Goal: Information Seeking & Learning: Learn about a topic

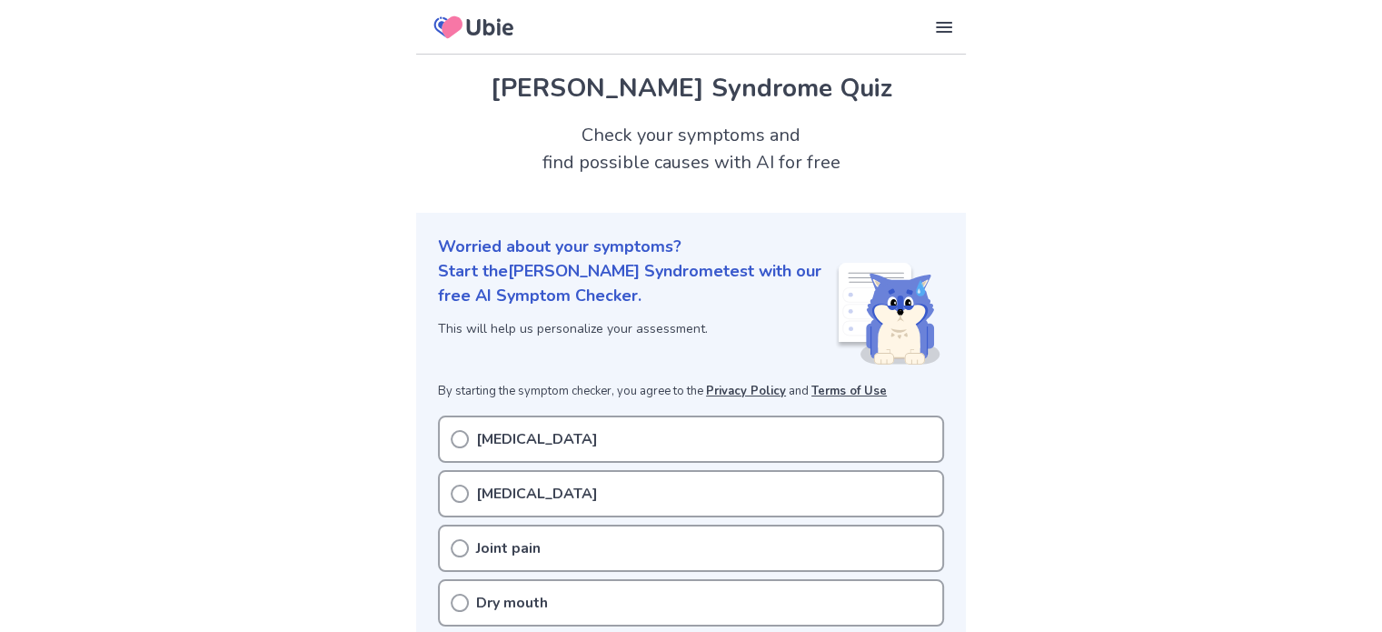
click at [504, 435] on p "[MEDICAL_DATA]" at bounding box center [537, 439] width 122 height 22
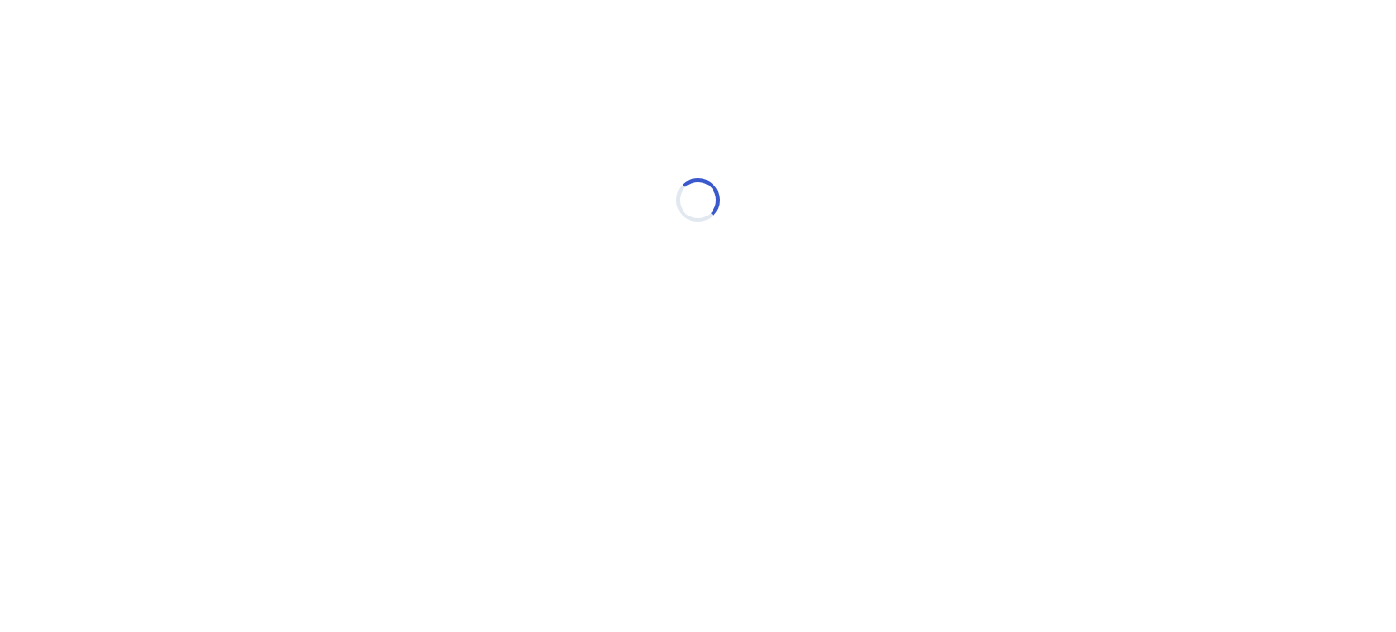
click at [498, 364] on div "Loading..." at bounding box center [698, 200] width 516 height 364
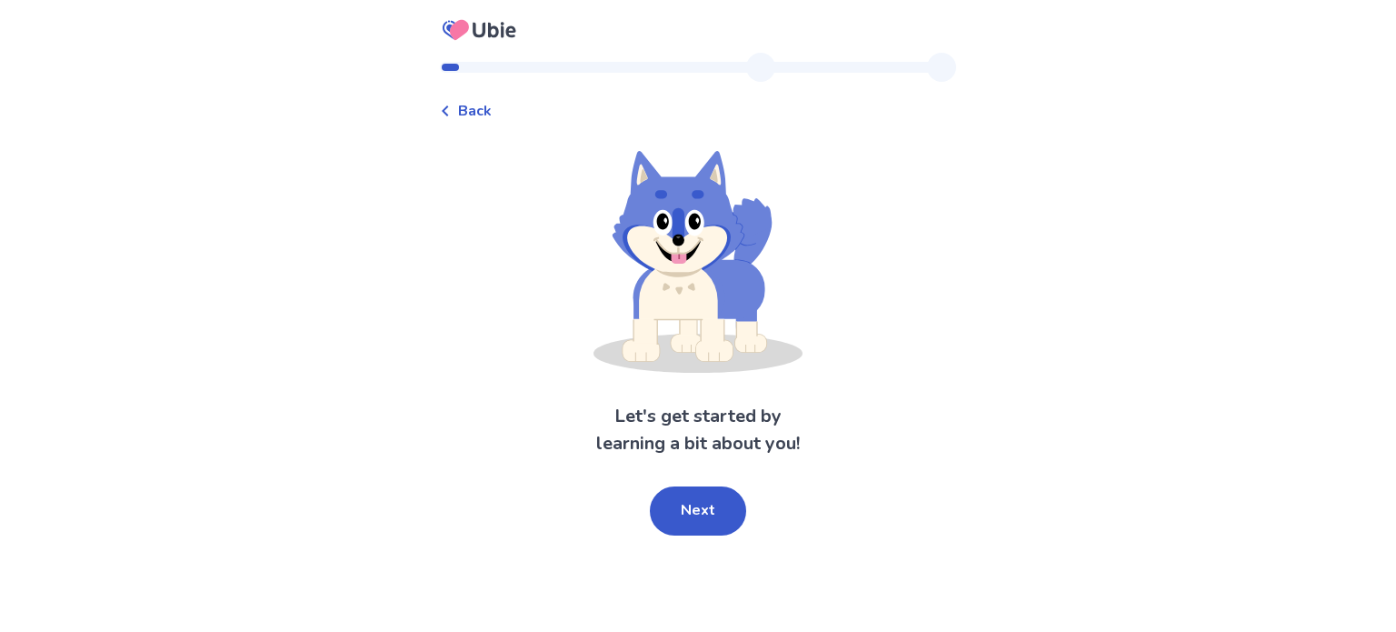
click at [484, 109] on span "Back" at bounding box center [475, 111] width 34 height 22
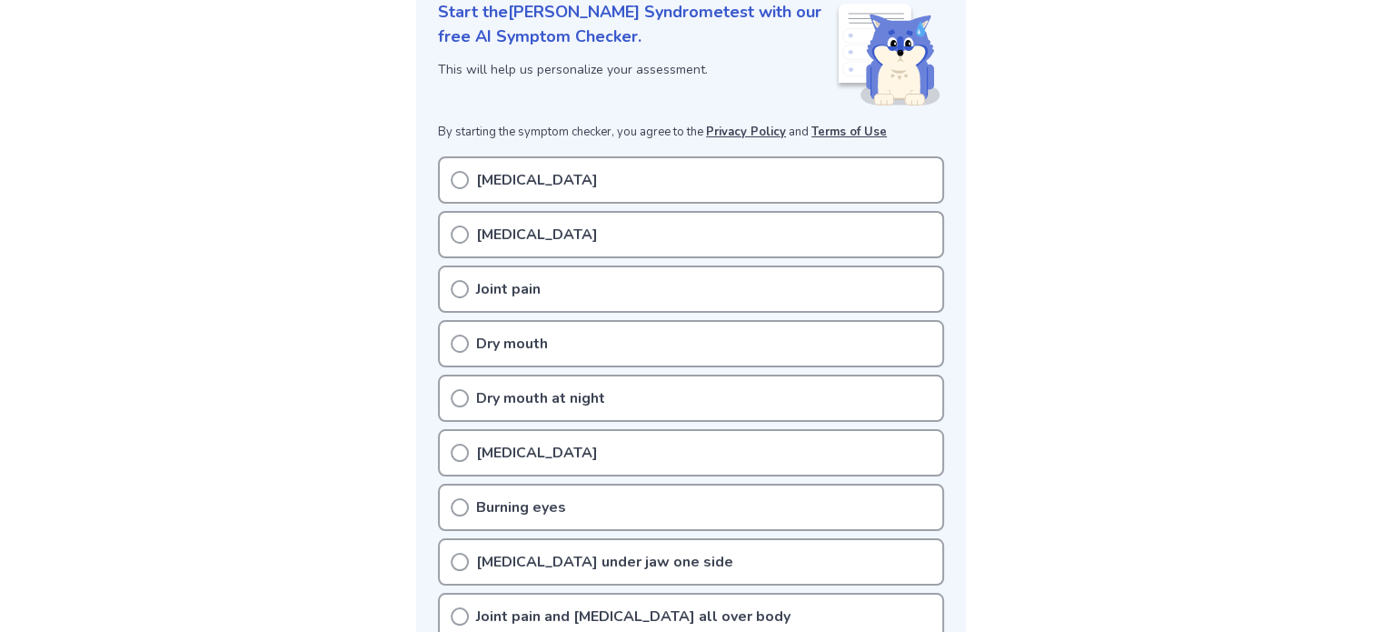
scroll to position [369, 0]
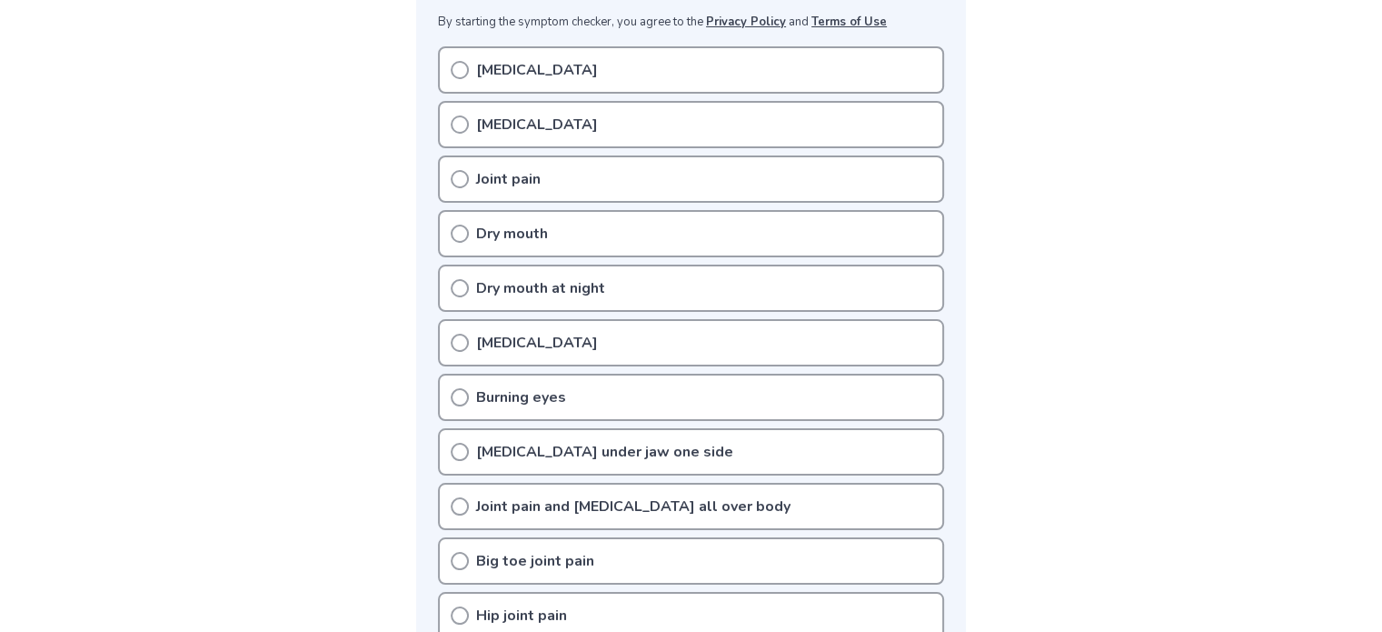
click at [464, 178] on icon at bounding box center [460, 179] width 18 height 18
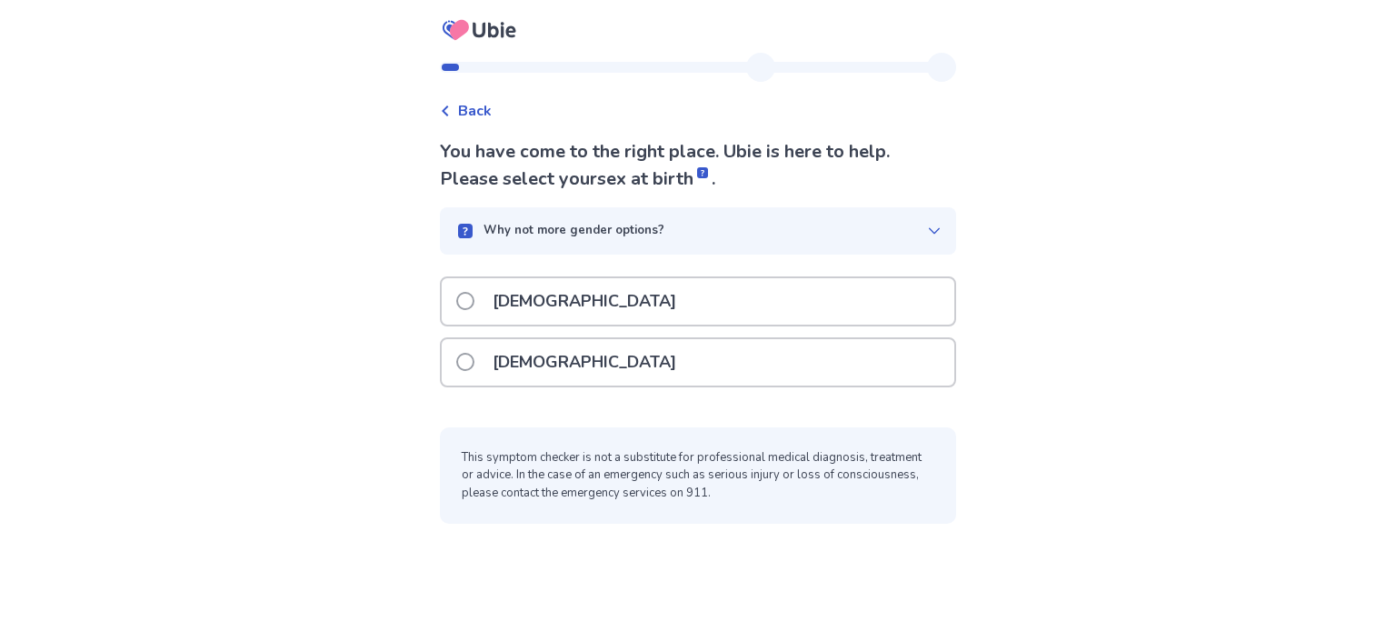
click at [511, 362] on p "Female" at bounding box center [584, 362] width 205 height 46
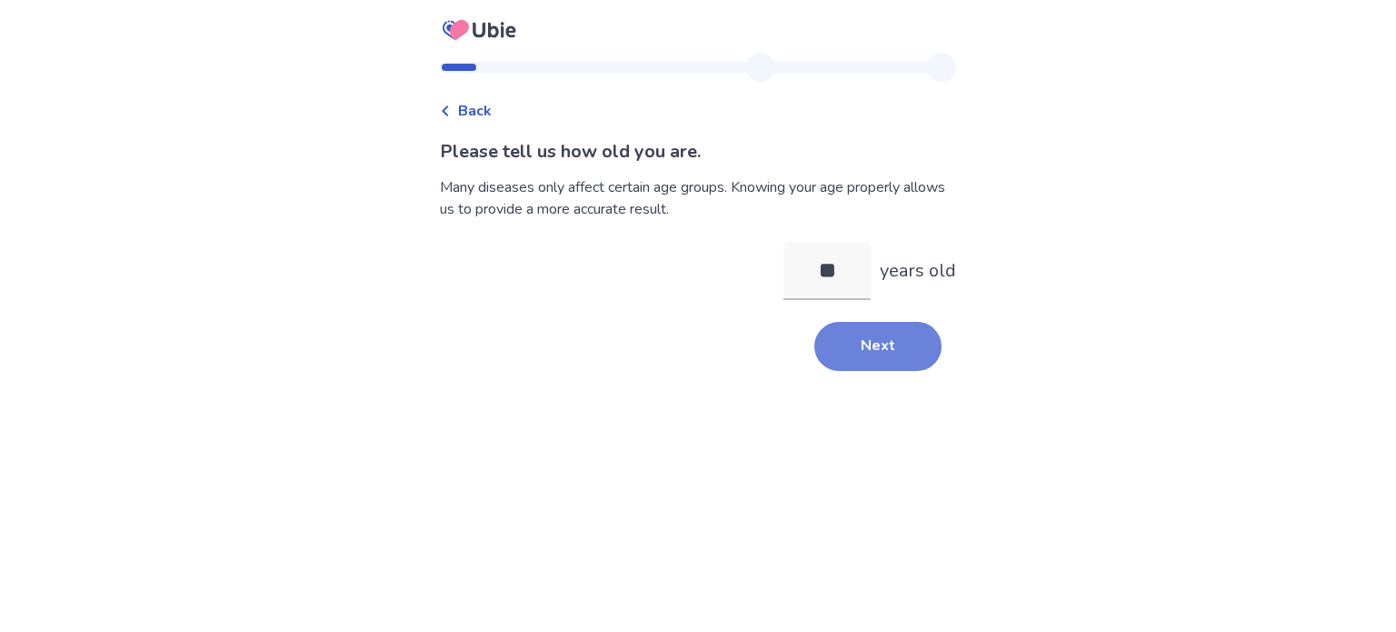
type input "**"
click at [916, 342] on button "Next" at bounding box center [877, 346] width 127 height 49
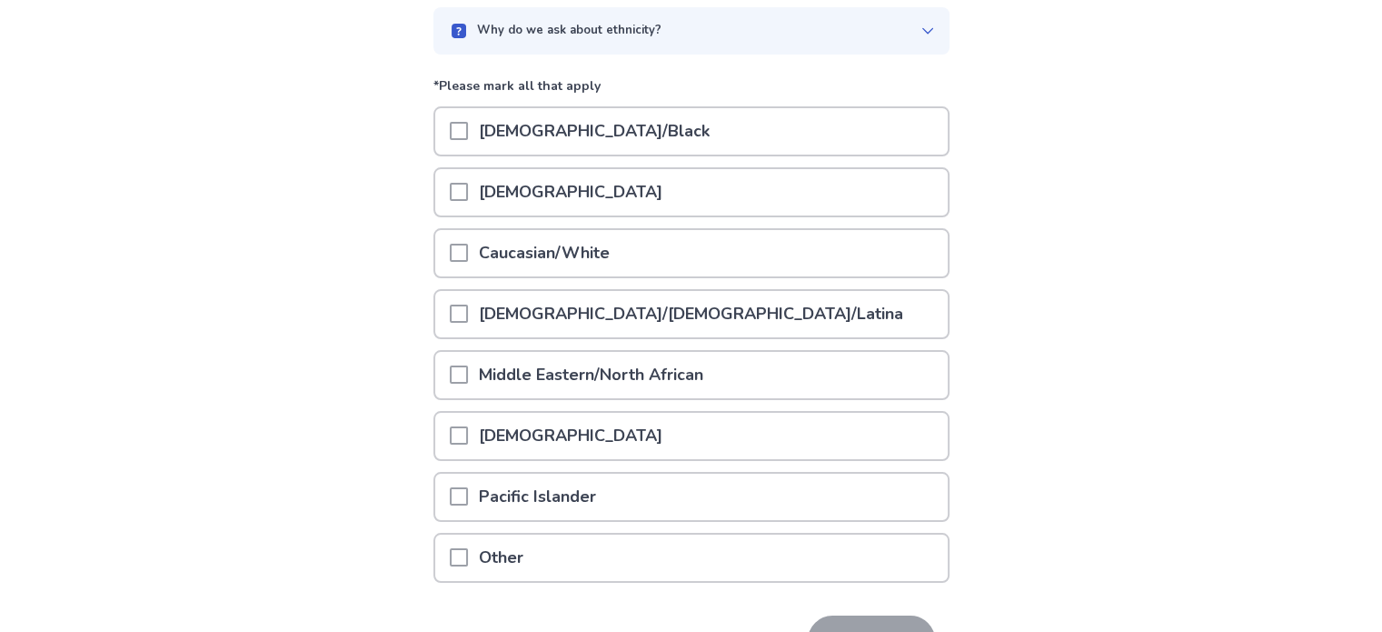
scroll to position [182, 0]
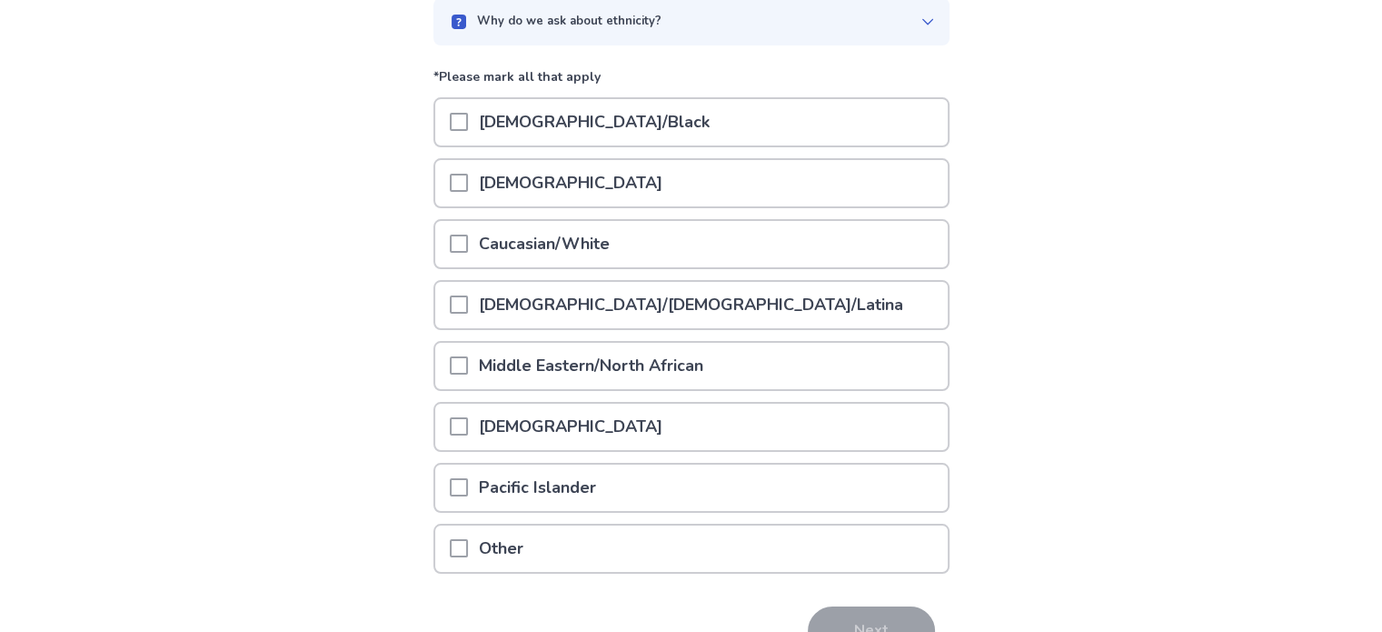
click at [468, 234] on span at bounding box center [459, 243] width 18 height 18
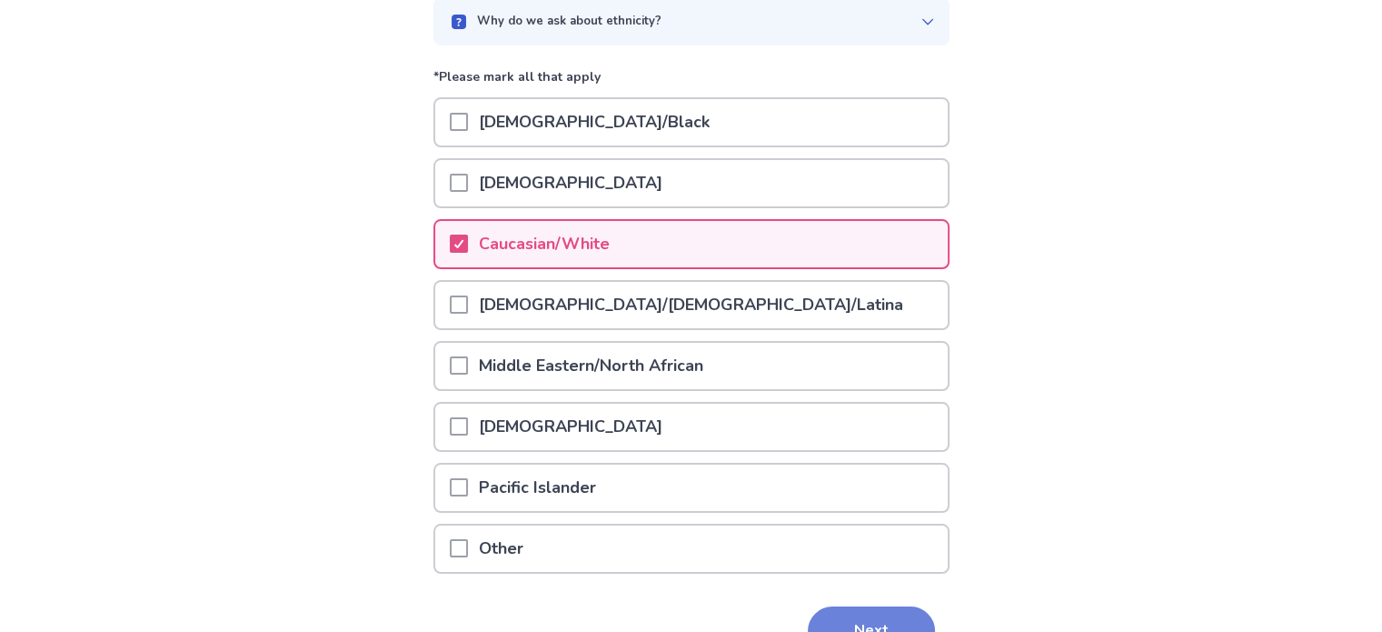
click at [863, 621] on button "Next" at bounding box center [871, 630] width 127 height 49
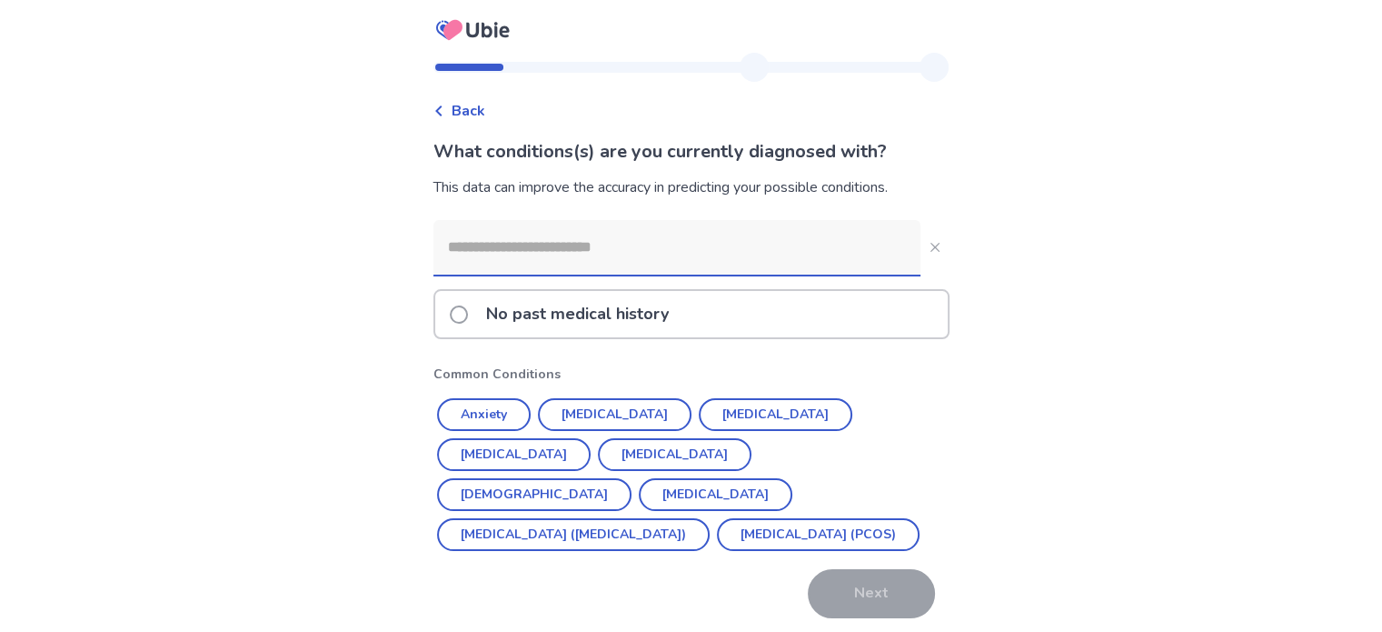
click at [741, 264] on input at bounding box center [677, 247] width 487 height 55
click at [492, 422] on button "Anxiety" at bounding box center [484, 414] width 94 height 33
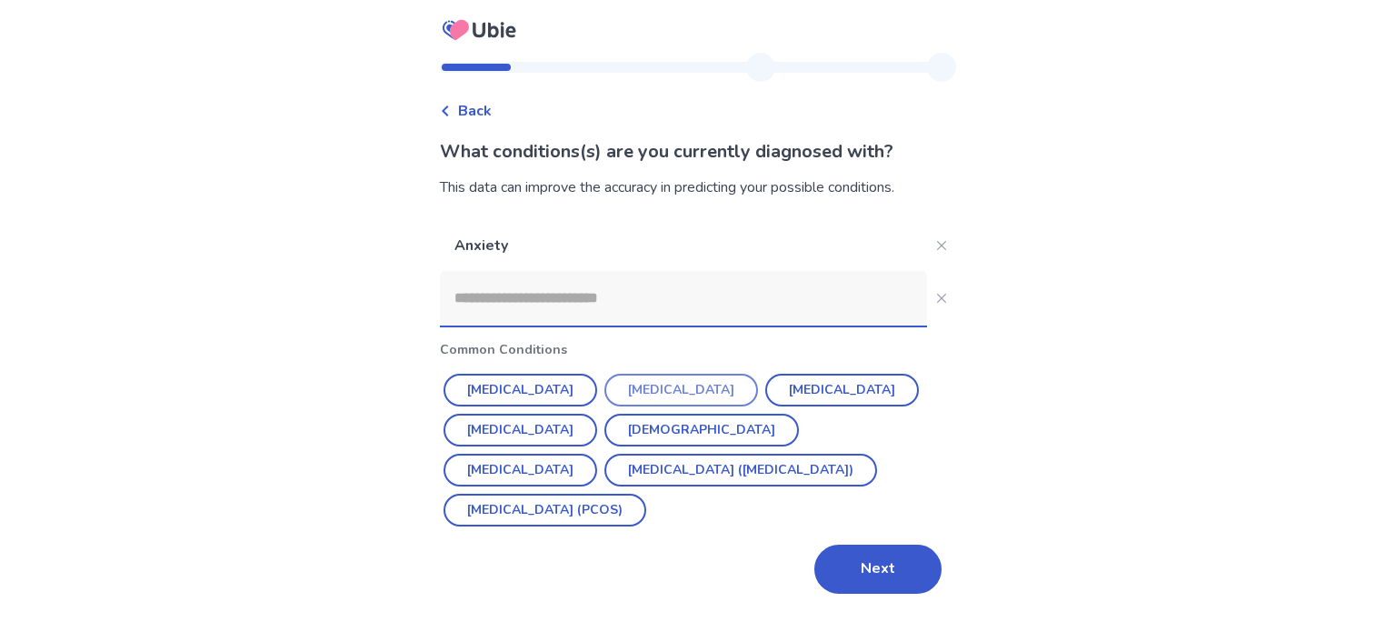
click at [673, 389] on button "Depression" at bounding box center [681, 390] width 154 height 33
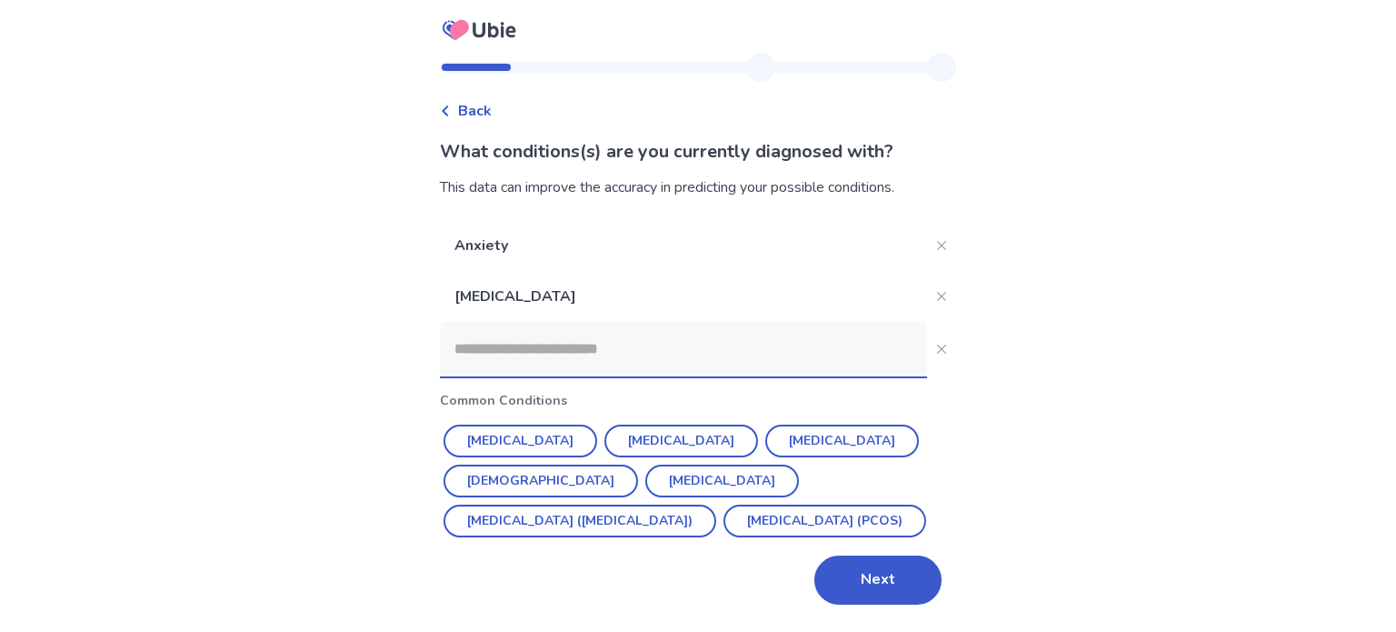
click at [518, 432] on button "Hypertension" at bounding box center [521, 440] width 154 height 33
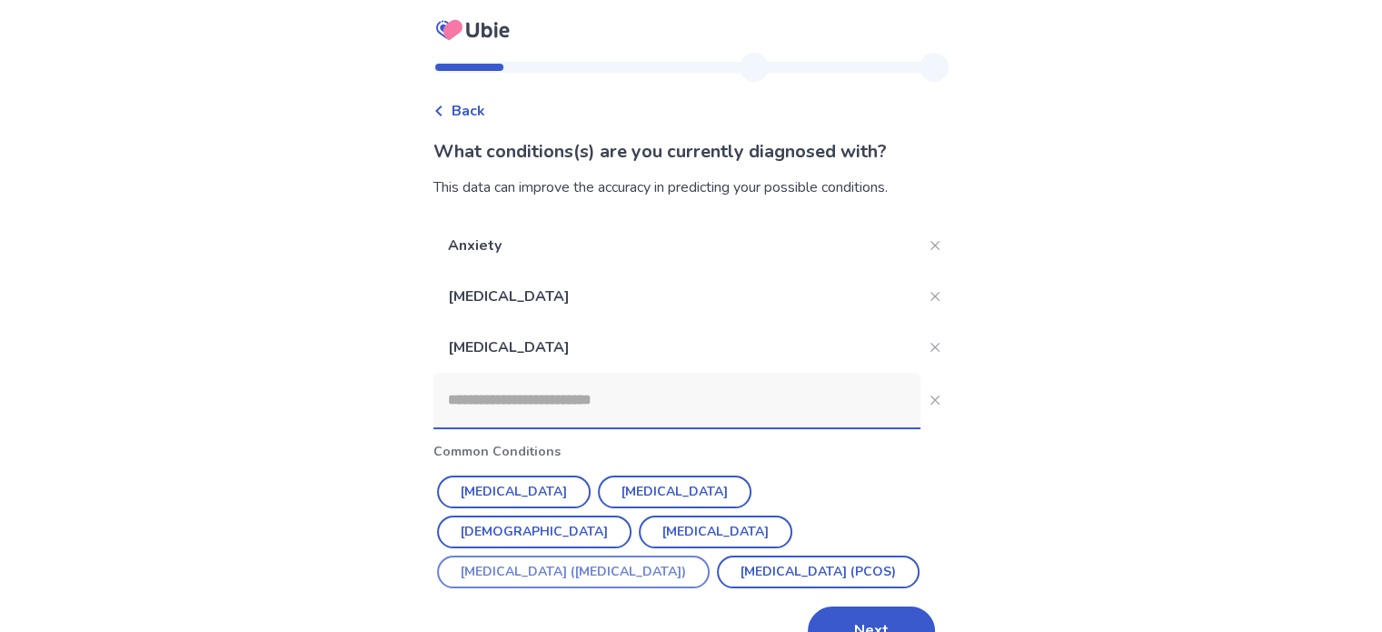
click at [649, 555] on button "Irritable Bowel Syndrome (IBS)" at bounding box center [573, 571] width 273 height 33
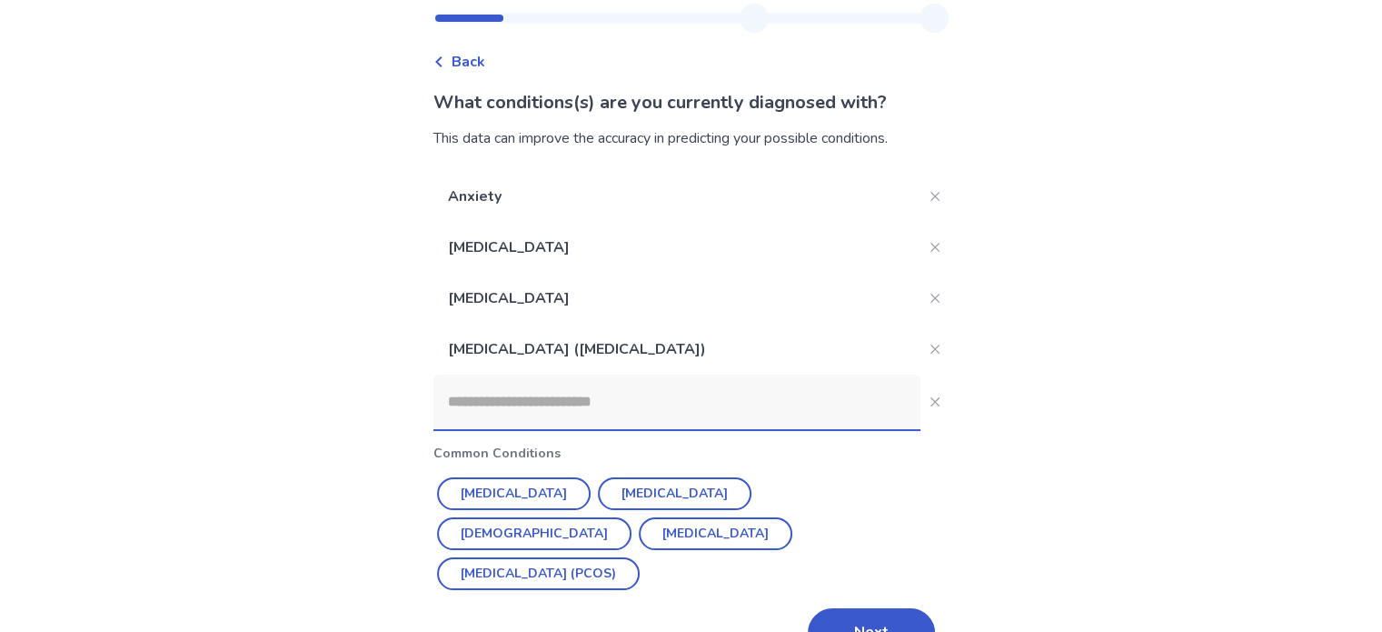
scroll to position [55, 0]
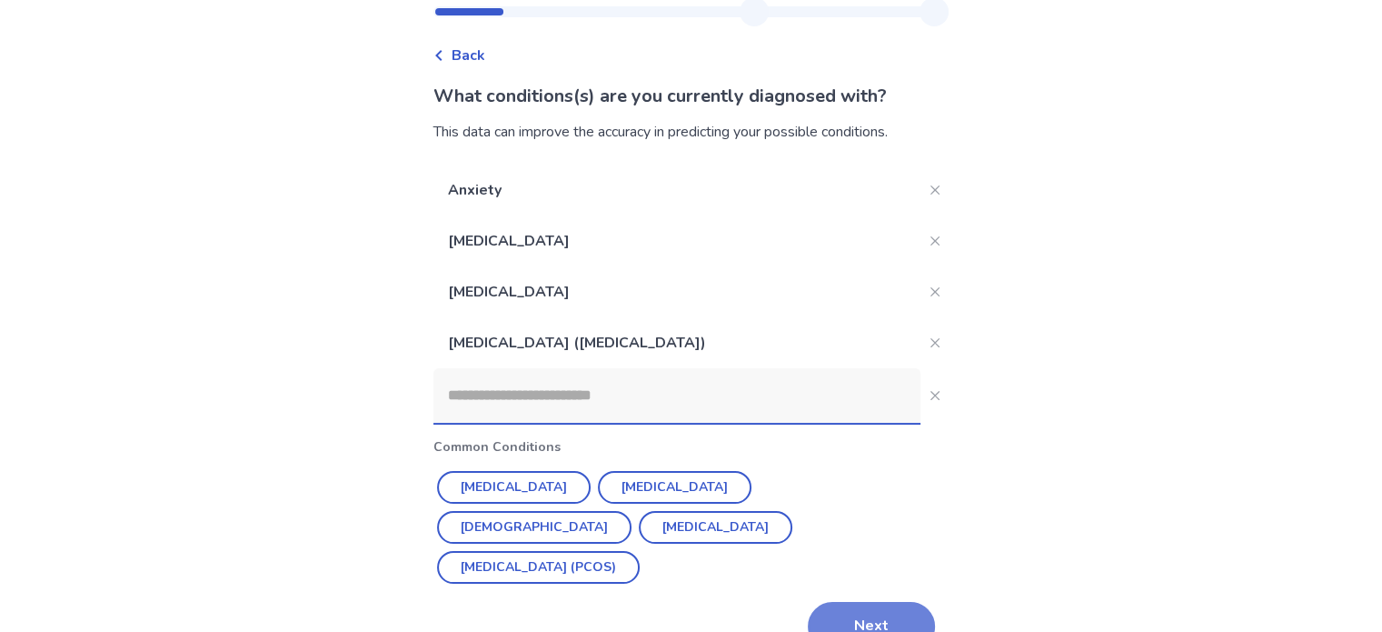
click at [858, 602] on button "Next" at bounding box center [871, 626] width 127 height 49
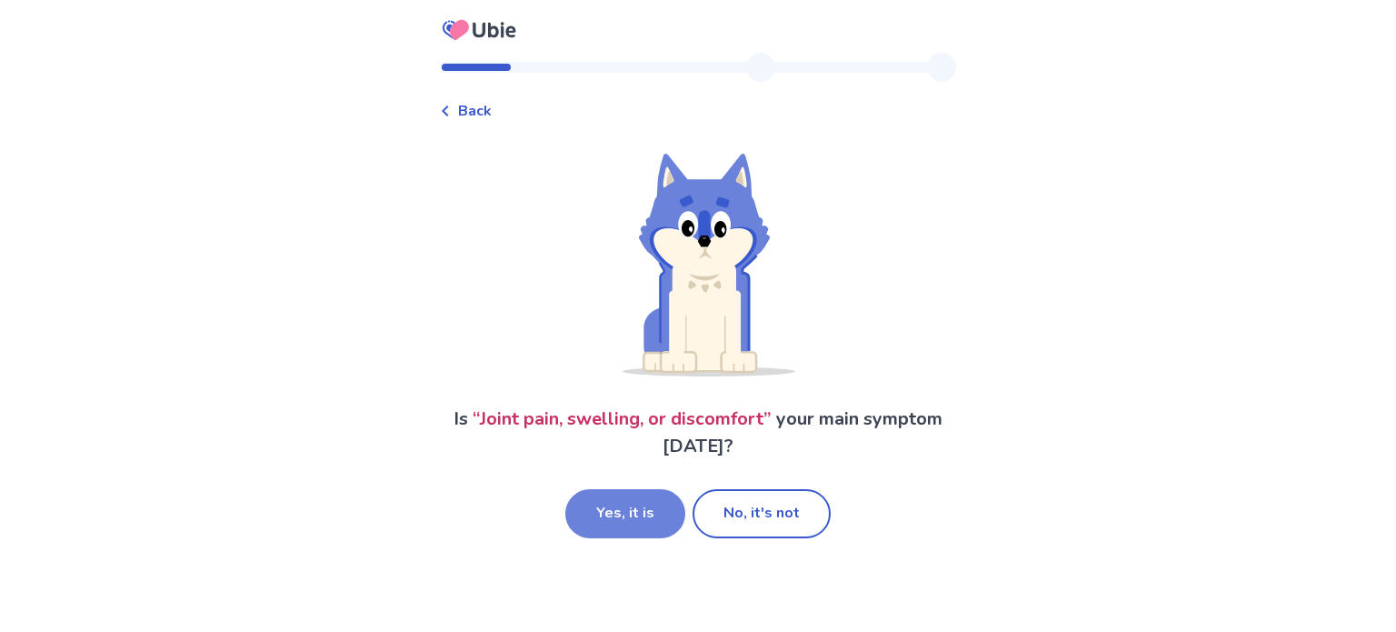
click at [643, 518] on button "Yes, it is" at bounding box center [625, 513] width 120 height 49
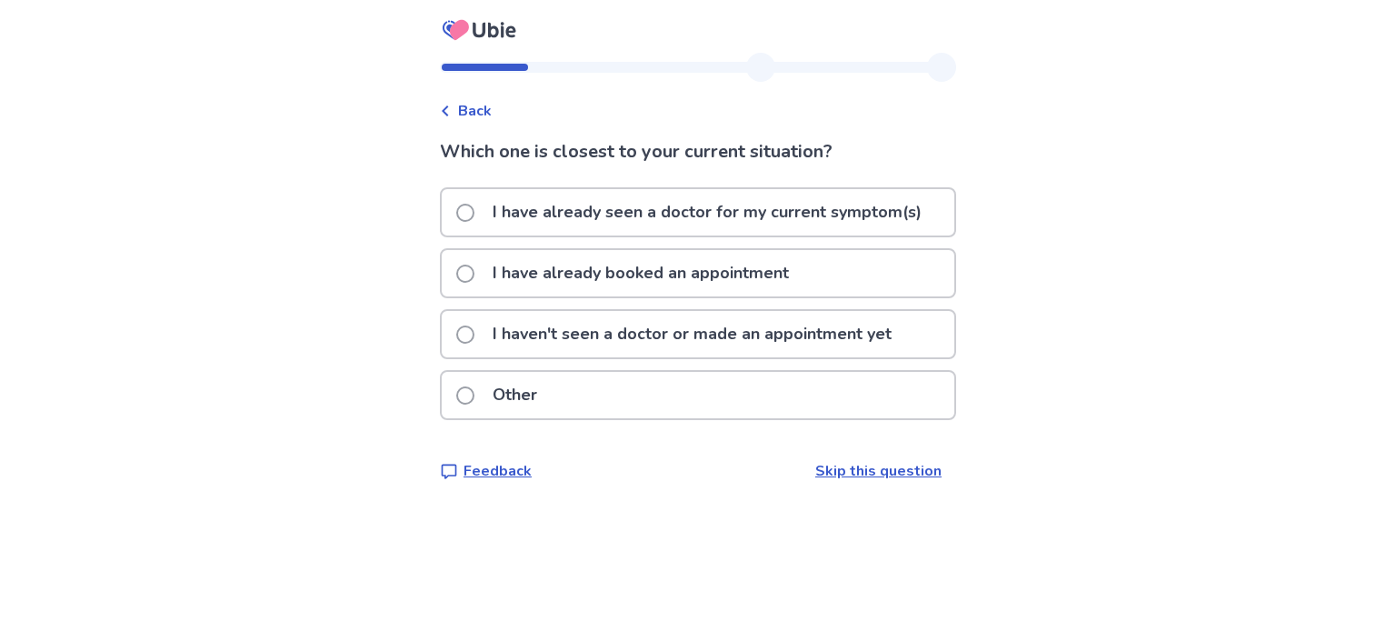
click at [624, 334] on p "I haven't seen a doctor or made an appointment yet" at bounding box center [692, 334] width 421 height 46
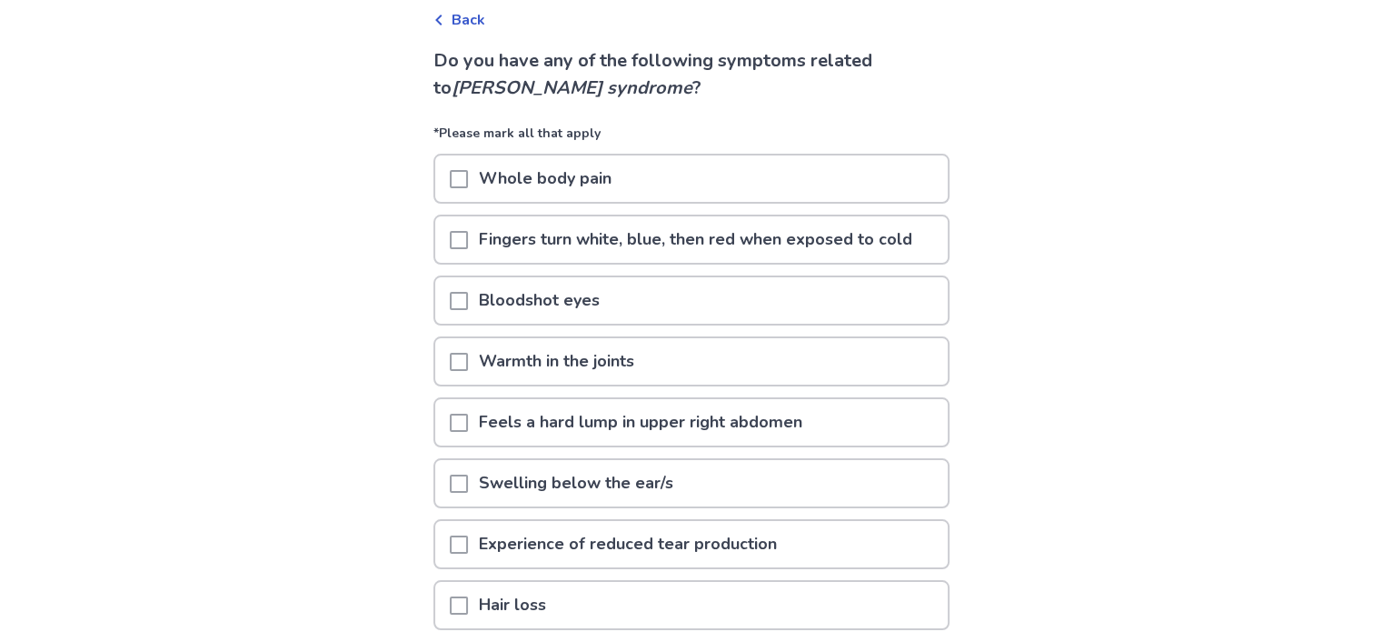
scroll to position [182, 0]
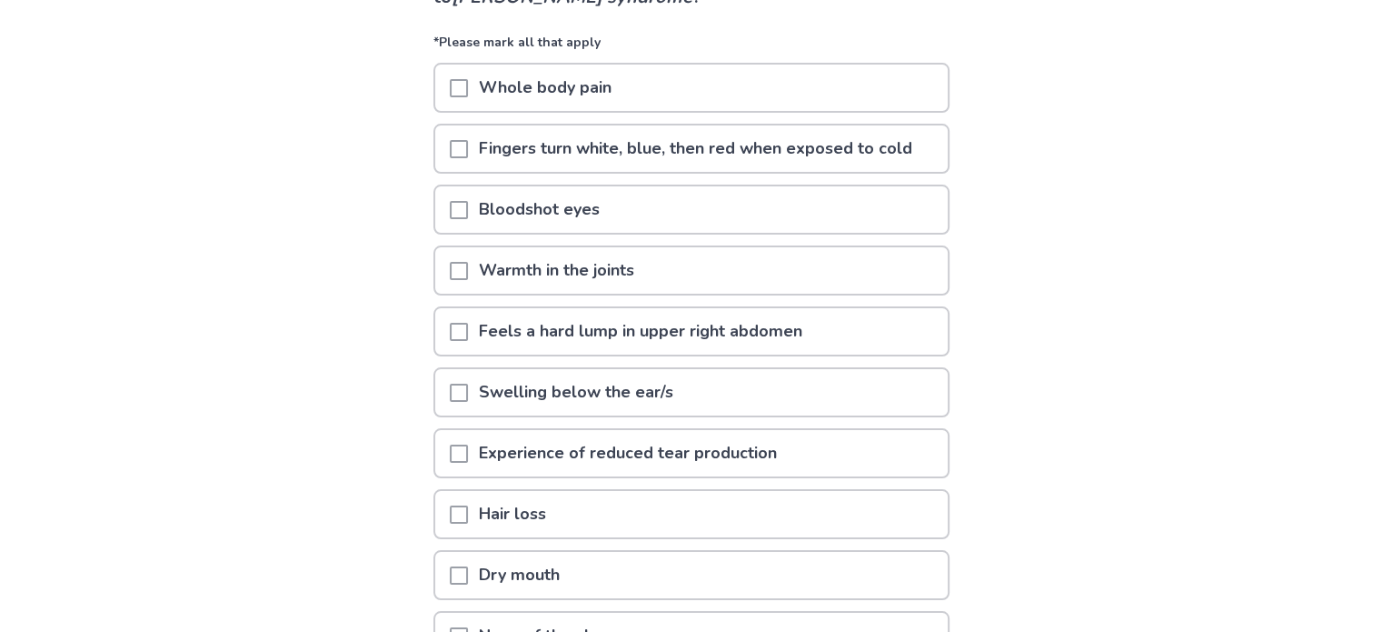
click at [466, 85] on span at bounding box center [459, 88] width 18 height 18
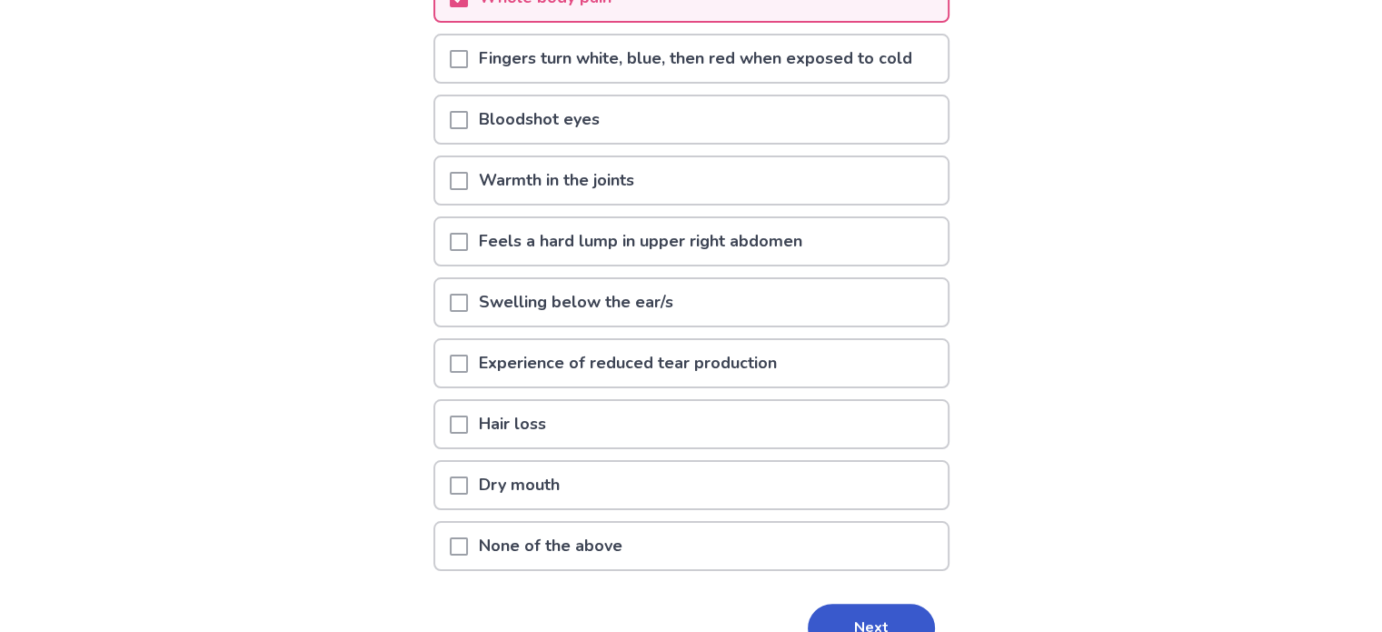
scroll to position [273, 0]
click at [486, 472] on p "Dry mouth" at bounding box center [519, 484] width 103 height 46
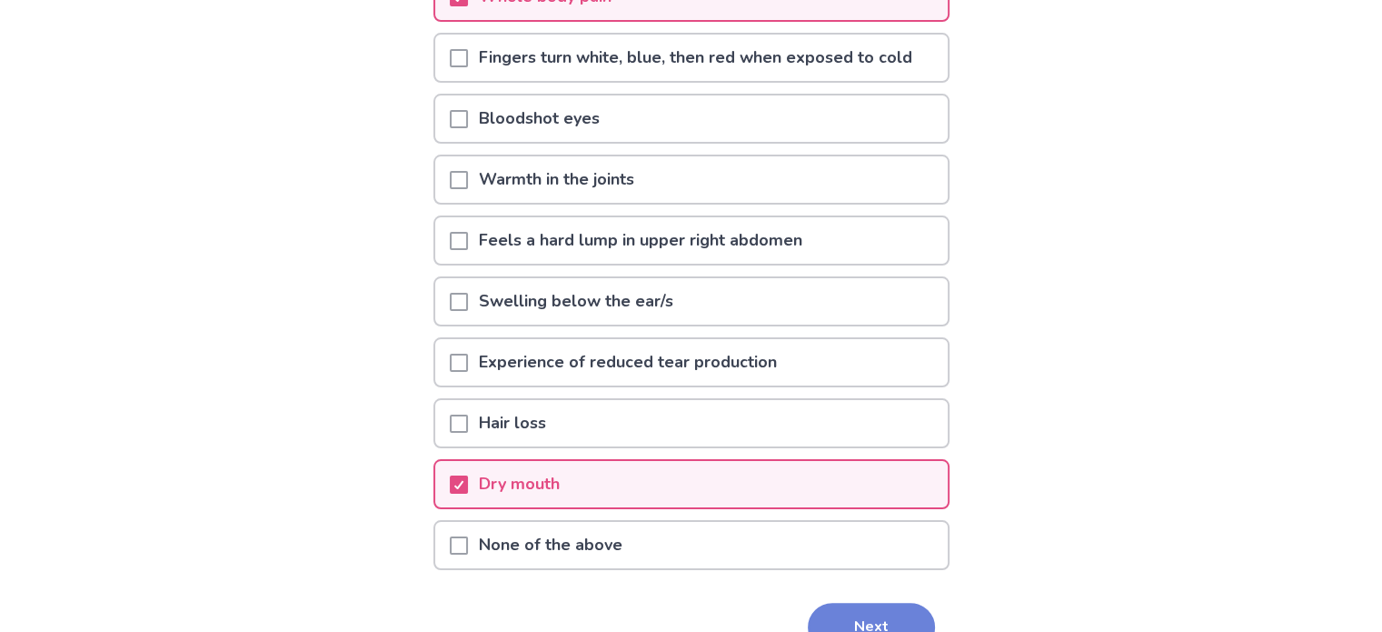
click at [871, 618] on button "Next" at bounding box center [871, 627] width 127 height 49
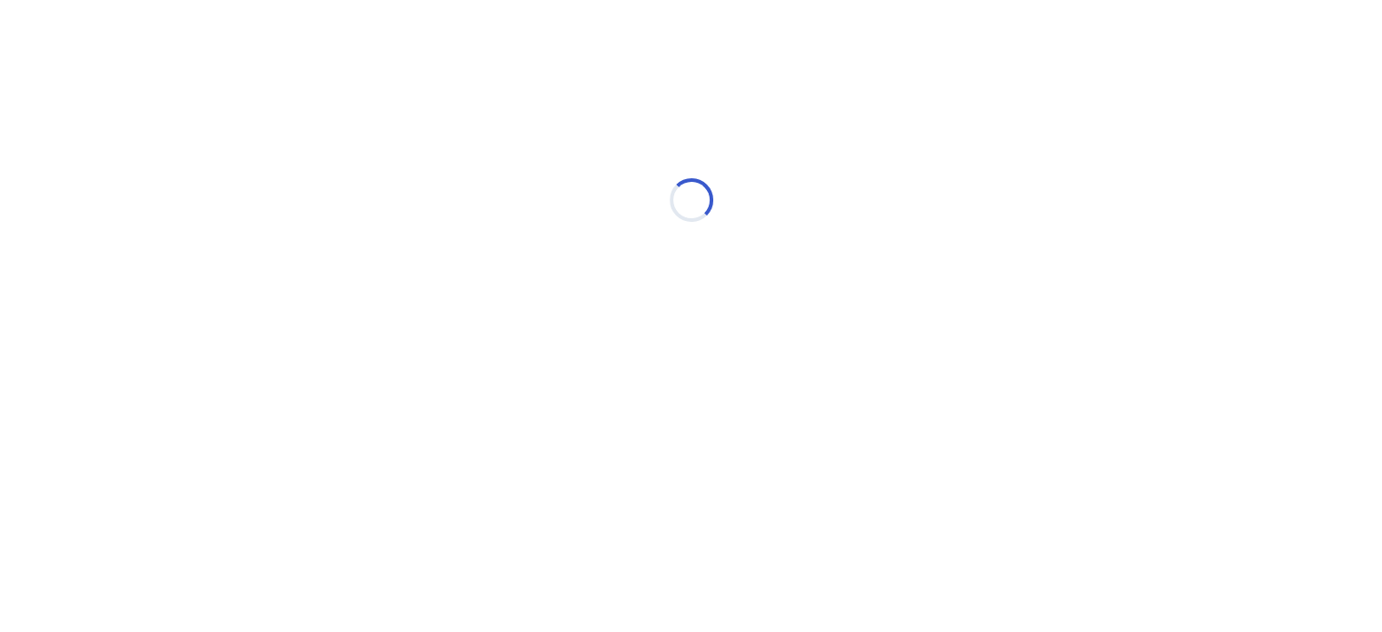
scroll to position [0, 0]
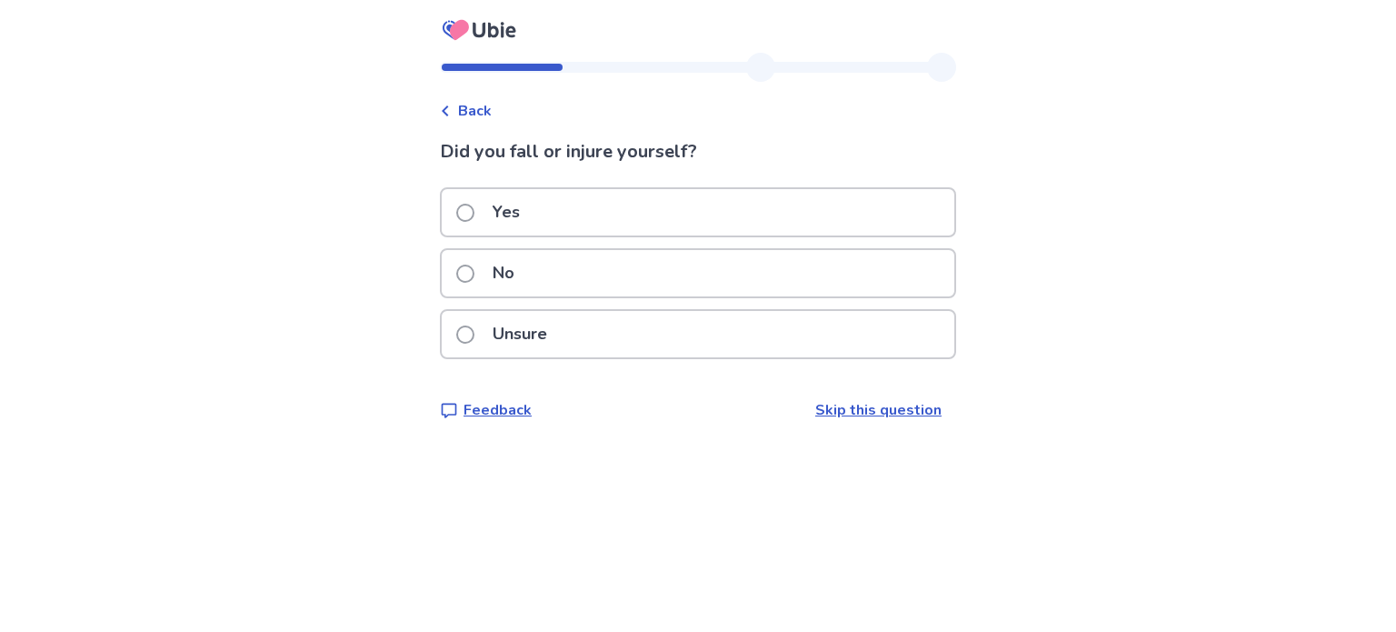
click at [489, 266] on label "No" at bounding box center [490, 273] width 69 height 46
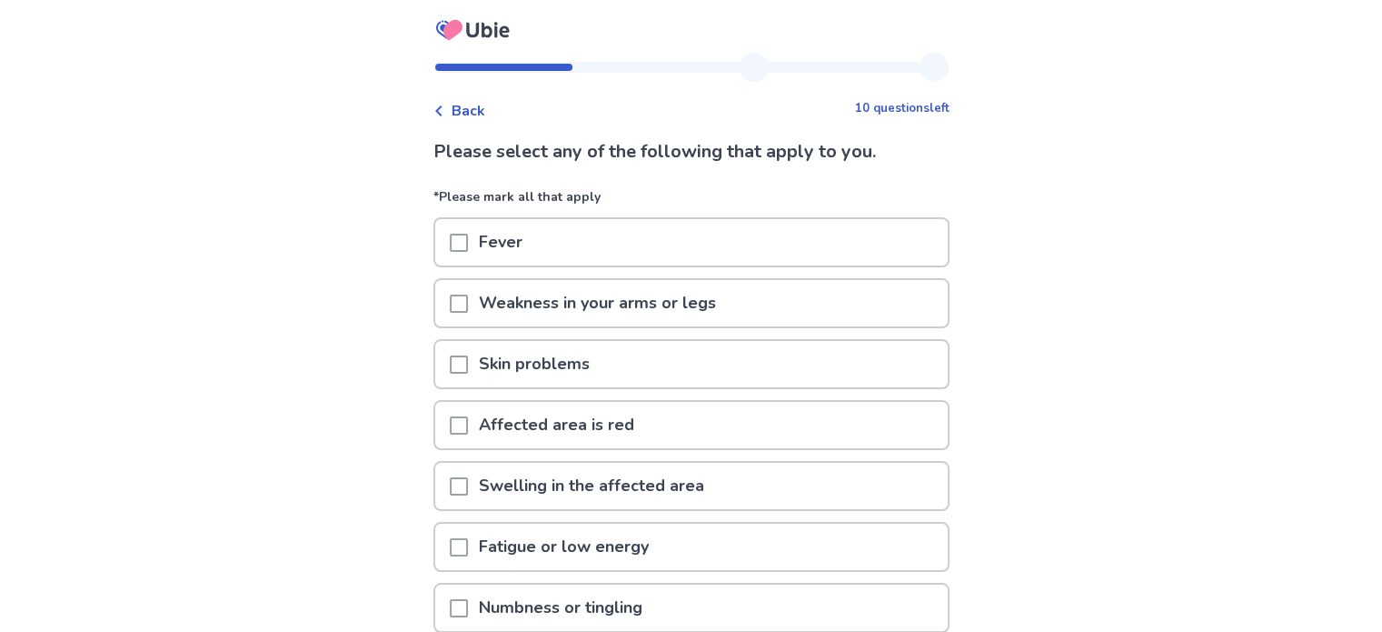
click at [552, 359] on p "Skin problems" at bounding box center [534, 364] width 133 height 46
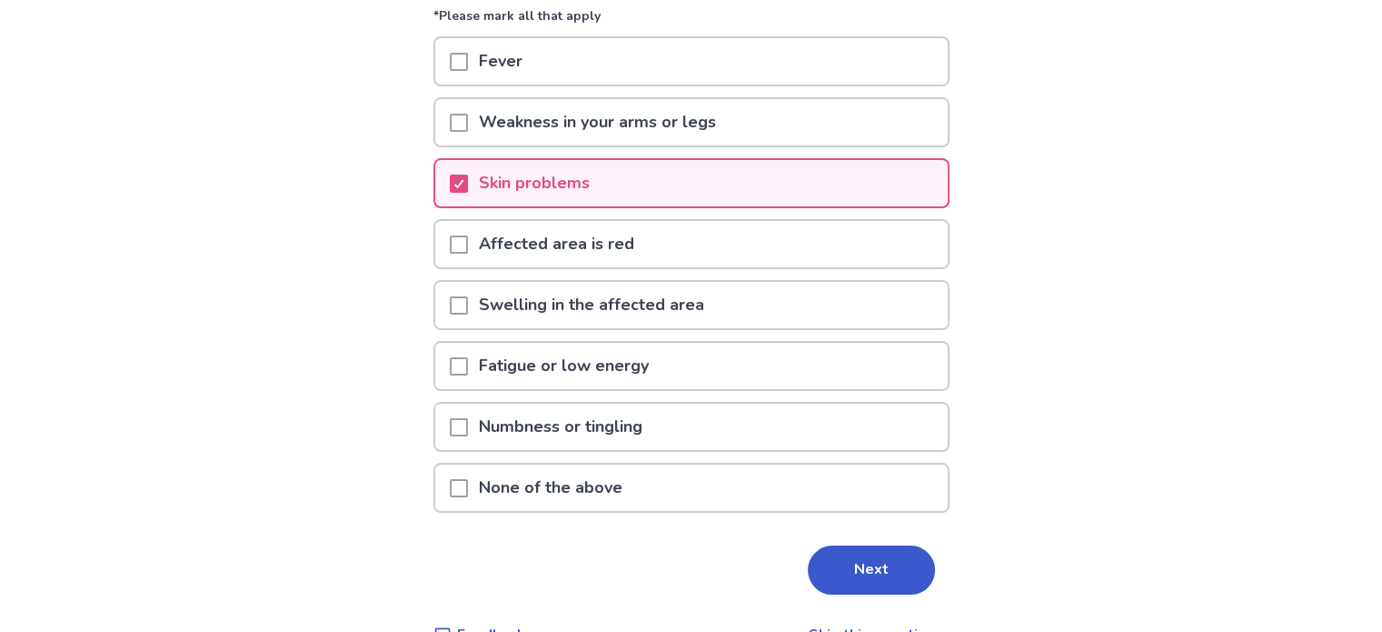
scroll to position [182, 0]
click at [572, 360] on p "Fatigue or low energy" at bounding box center [564, 365] width 192 height 46
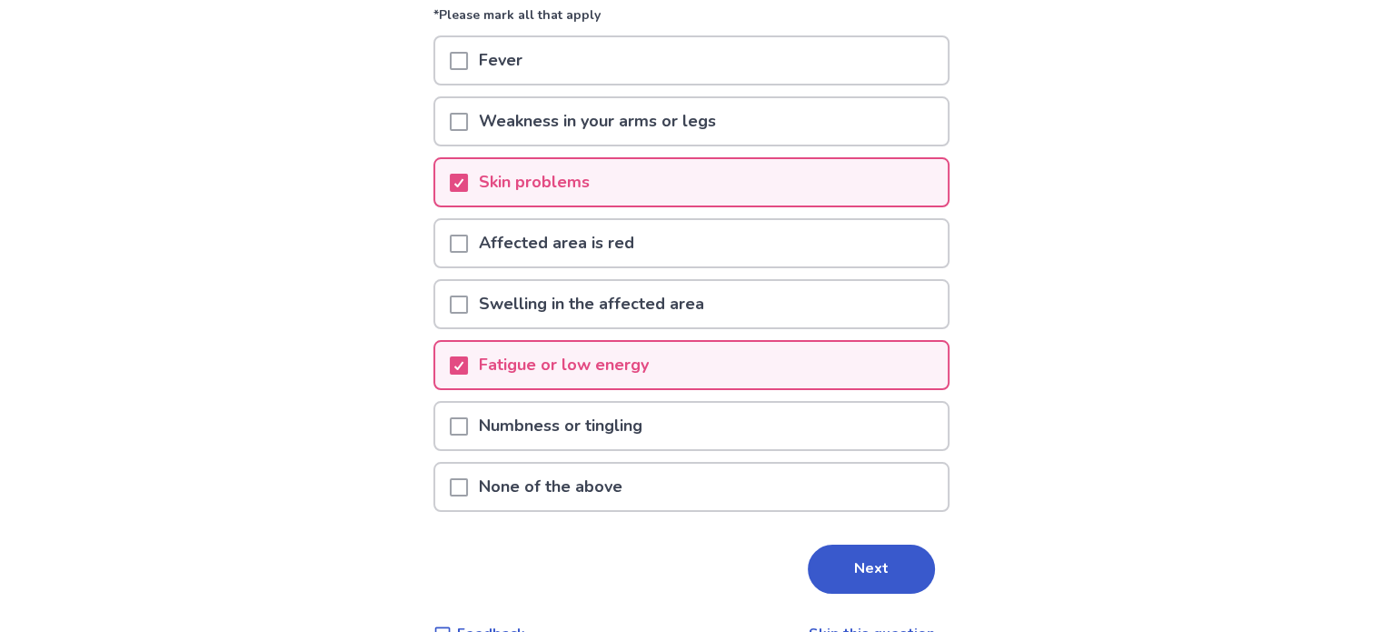
click at [569, 414] on p "Numbness or tingling" at bounding box center [560, 426] width 185 height 46
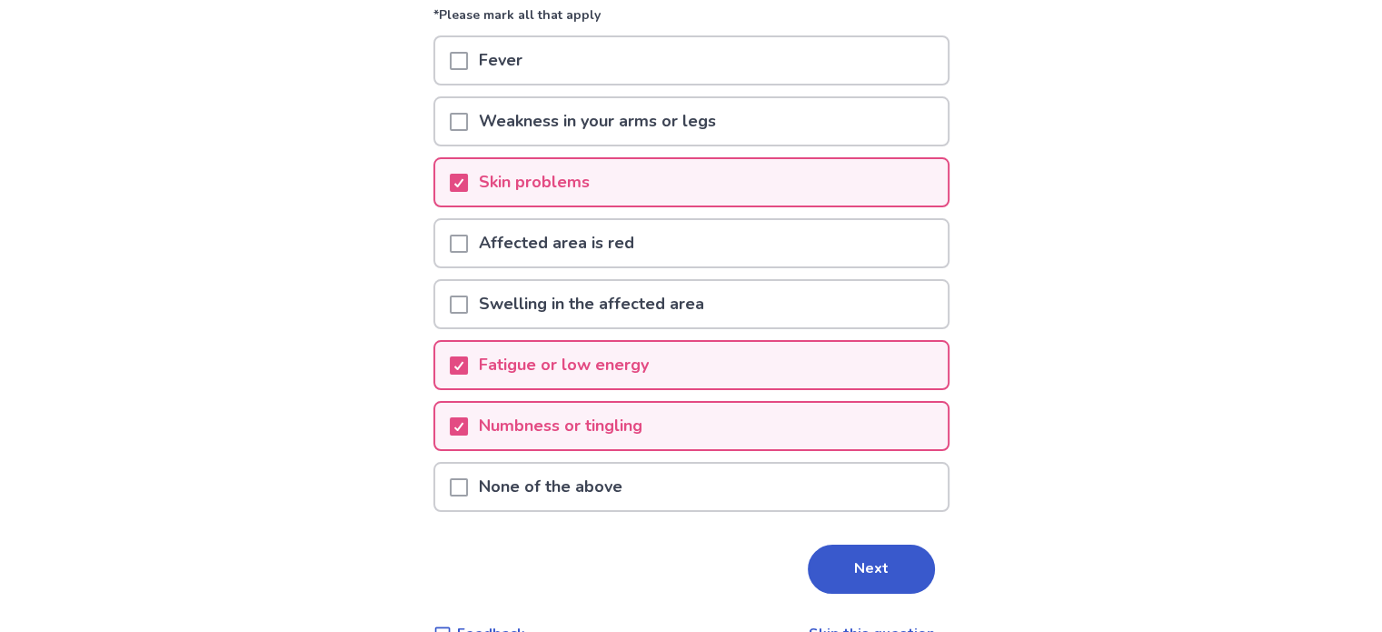
click at [867, 582] on button "Next" at bounding box center [871, 568] width 127 height 49
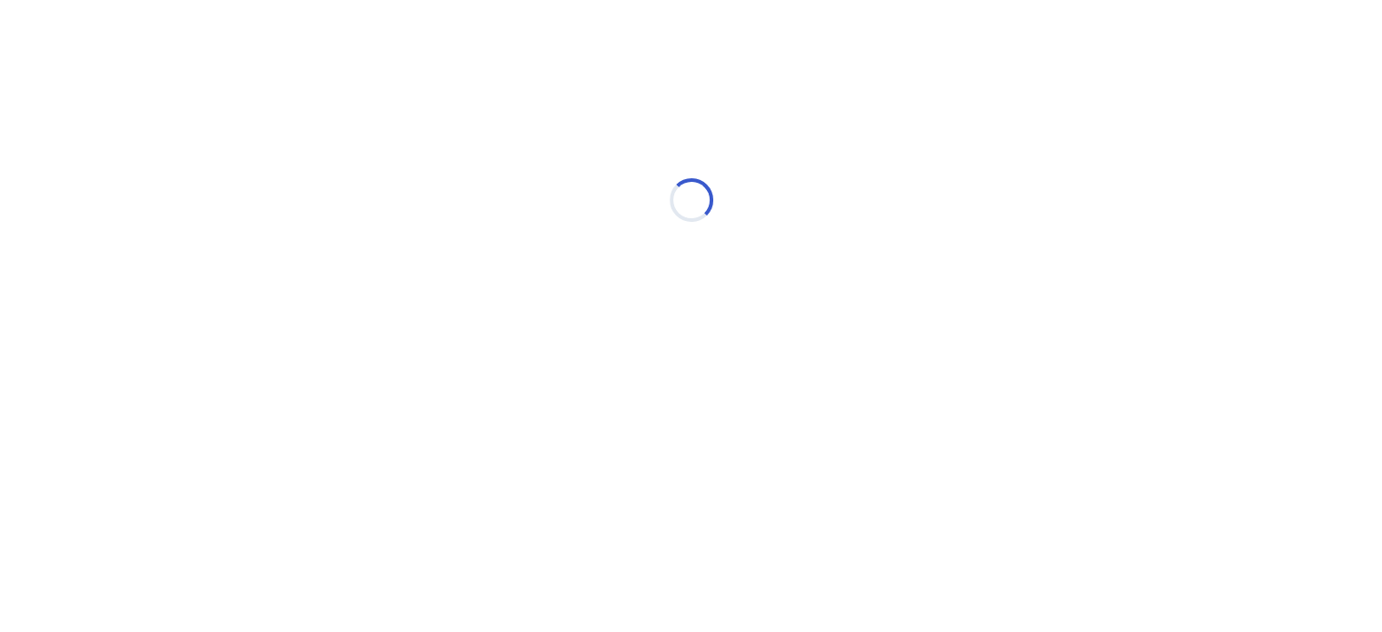
scroll to position [0, 0]
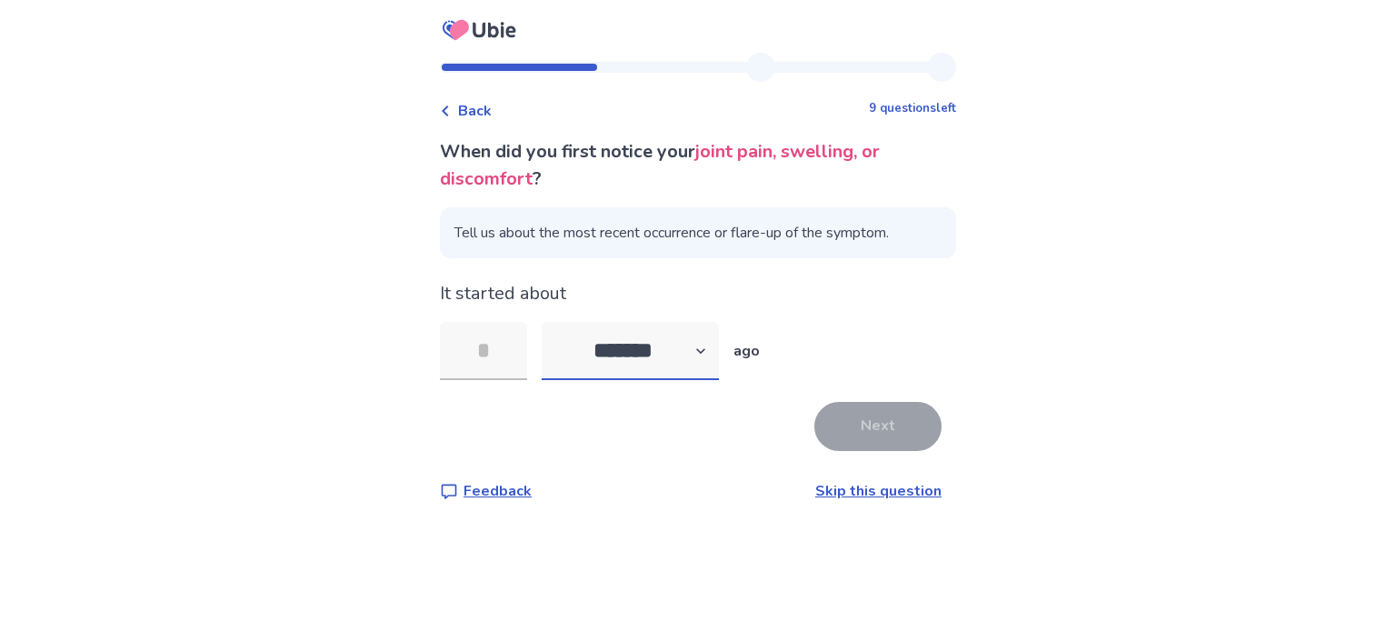
click at [683, 357] on select "******* ****** ******* ******** *******" at bounding box center [630, 351] width 177 height 58
select select "*"
click at [553, 322] on select "******* ****** ******* ******** *******" at bounding box center [630, 351] width 177 height 58
click at [502, 350] on input "tel" at bounding box center [483, 351] width 87 height 58
type input "*"
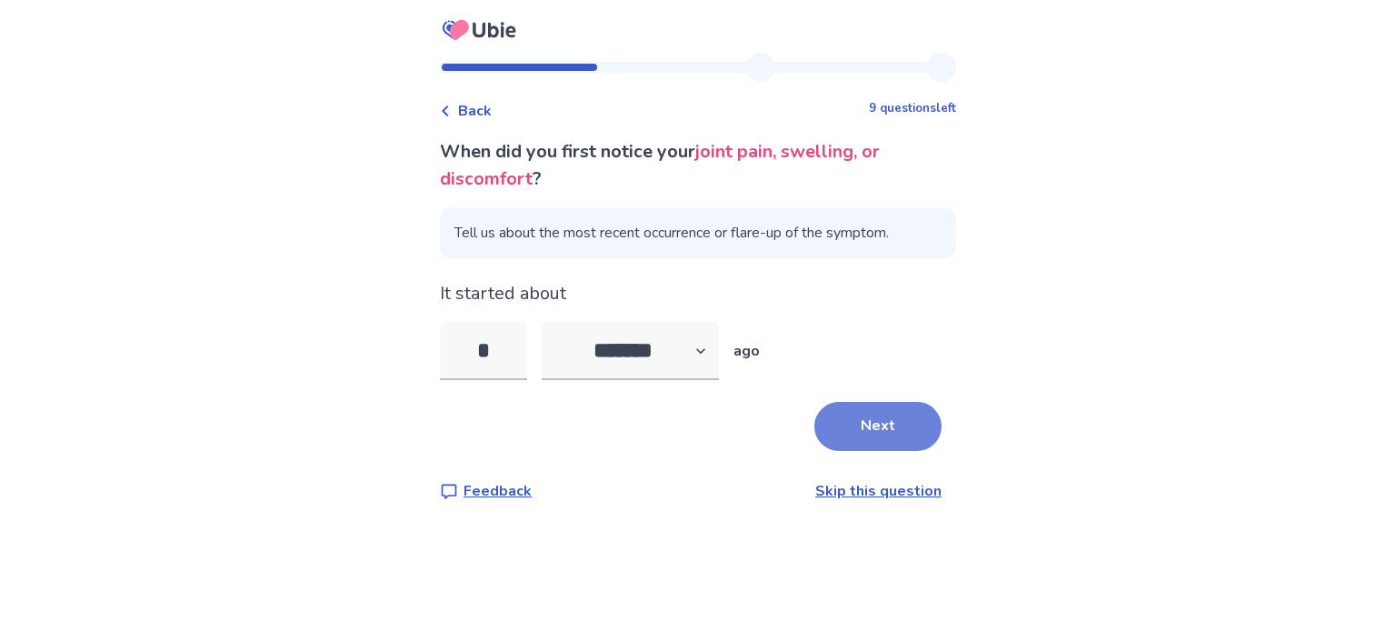
click at [844, 440] on button "Next" at bounding box center [877, 426] width 127 height 49
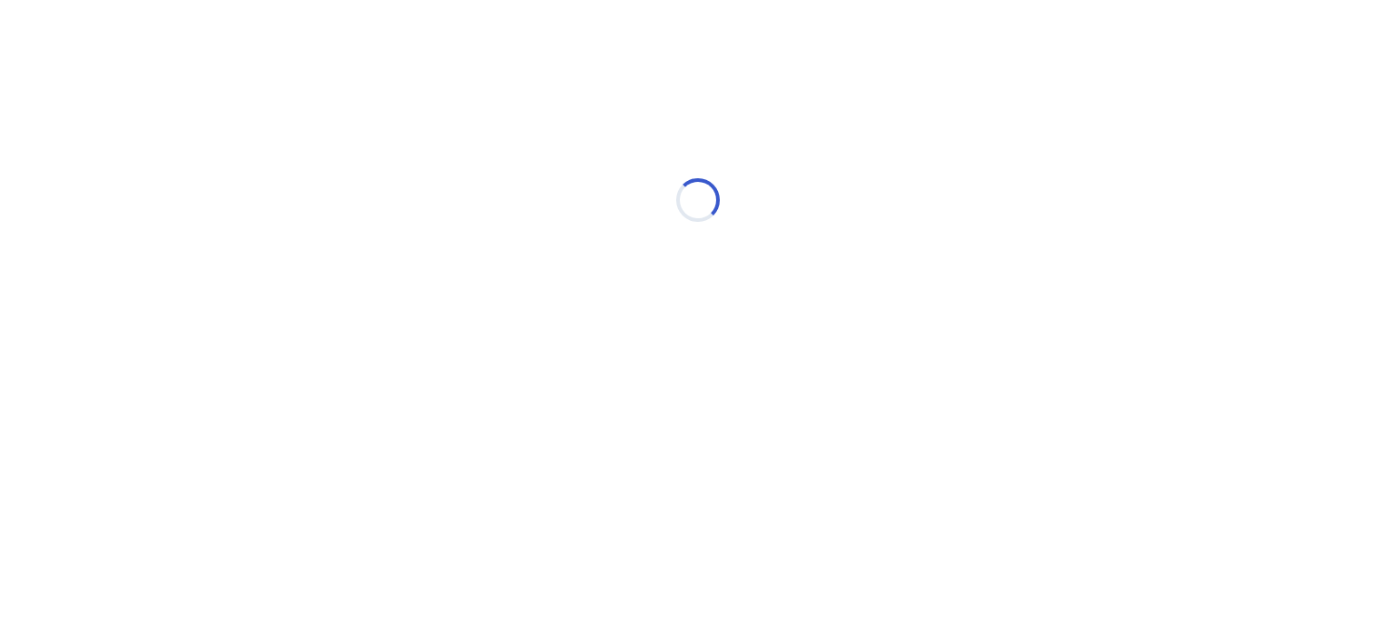
select select "*"
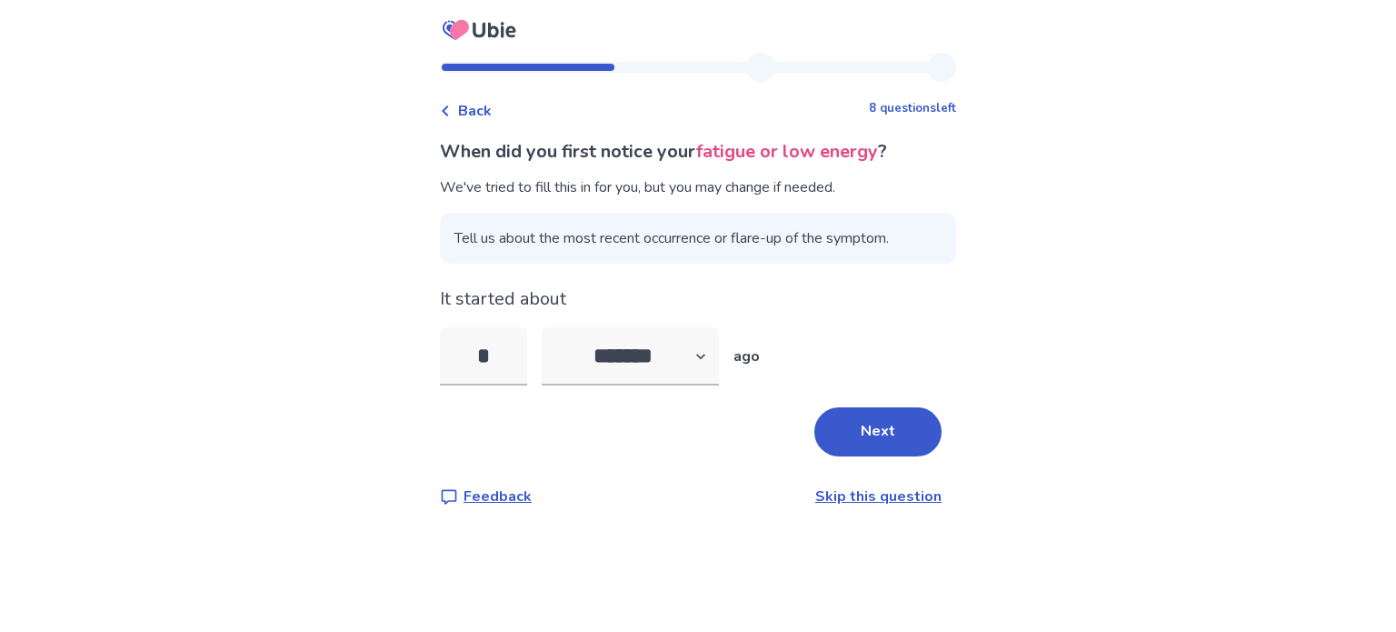
drag, startPoint x: 523, startPoint y: 354, endPoint x: 381, endPoint y: 331, distance: 143.7
click at [381, 331] on div "Back 8 questions left When did you first notice your fatigue or low energy ? We…" at bounding box center [698, 316] width 1396 height 632
type input "**"
click at [887, 422] on button "Next" at bounding box center [877, 431] width 127 height 49
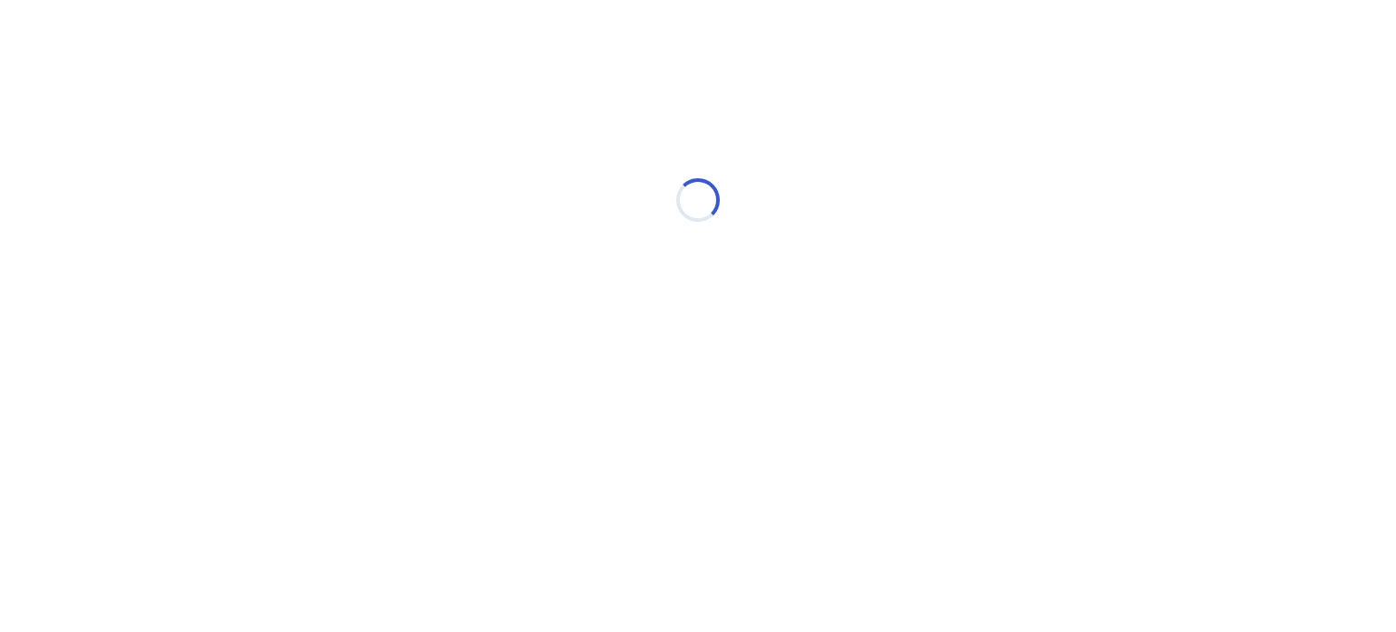
select select "*"
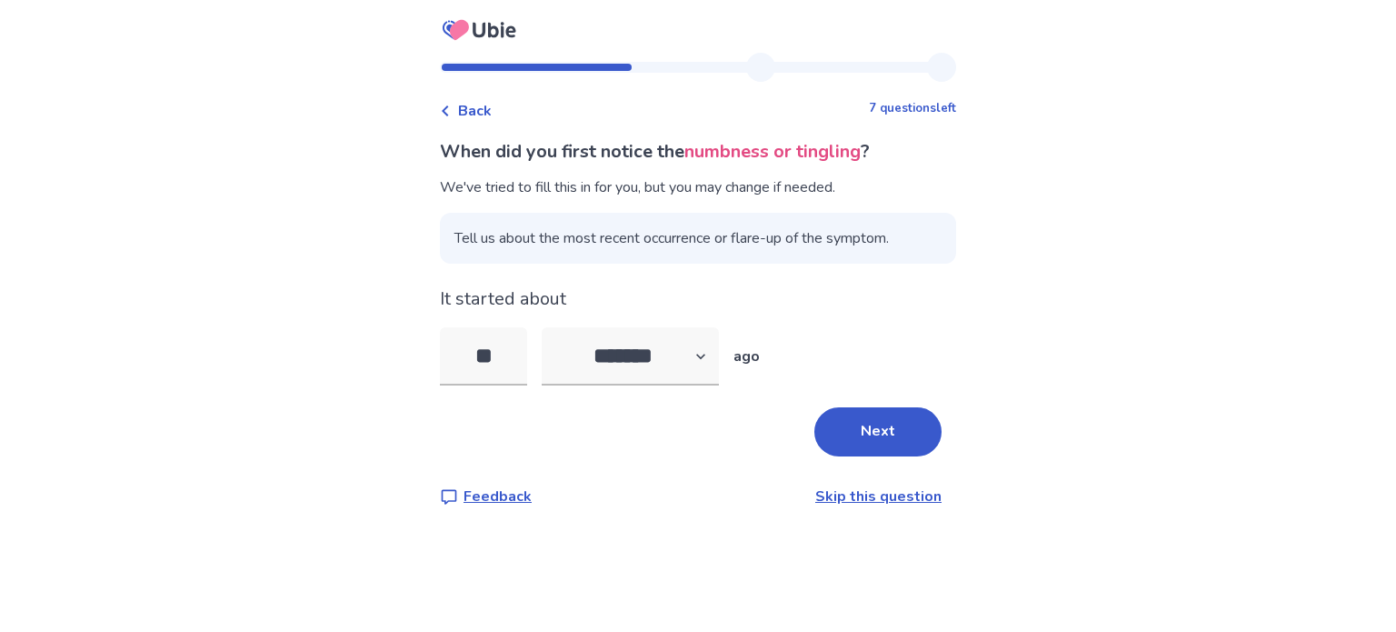
type input "*"
click at [844, 423] on button "Next" at bounding box center [877, 431] width 127 height 49
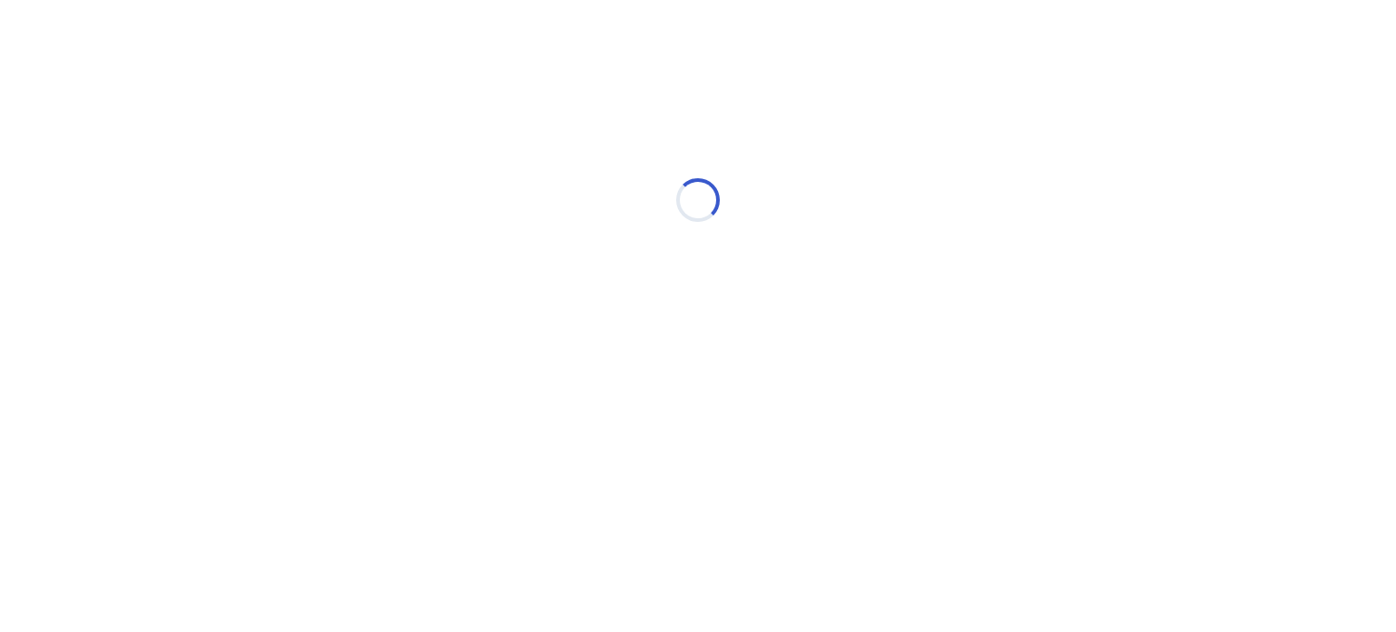
select select "*"
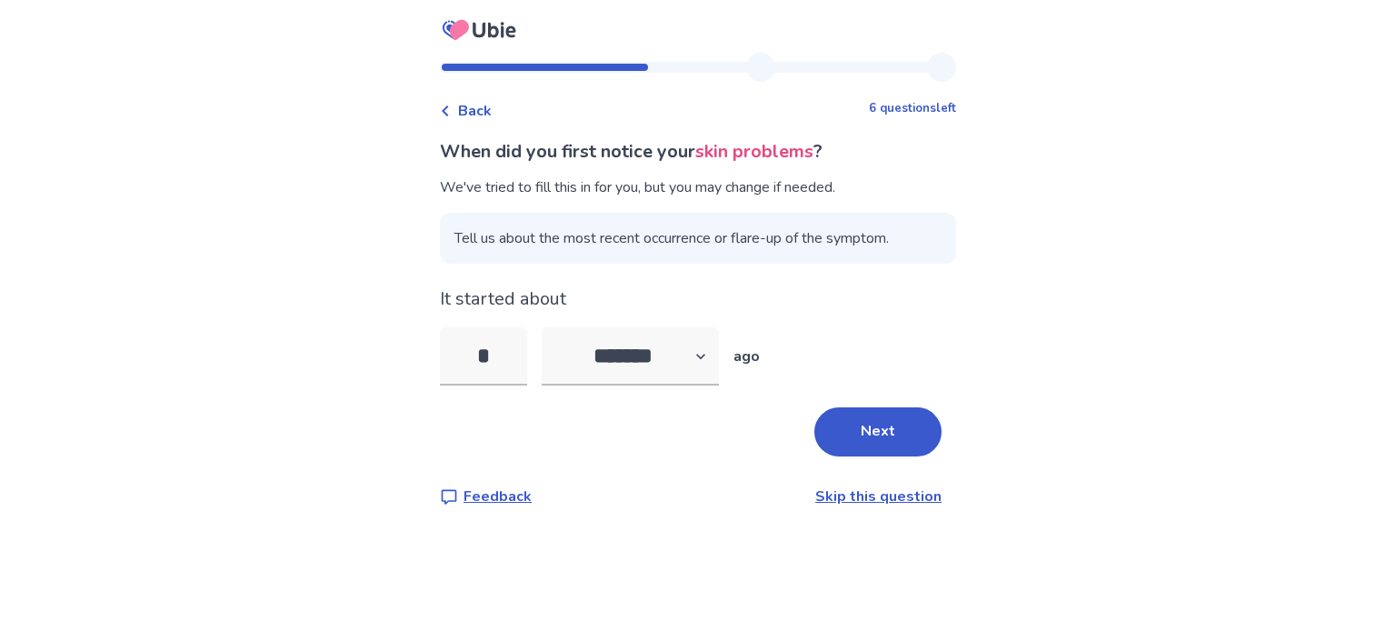
drag, startPoint x: 513, startPoint y: 355, endPoint x: 411, endPoint y: 352, distance: 101.9
click at [411, 352] on div "Back 6 questions left When did you first notice your skin problems ? We've trie…" at bounding box center [698, 316] width 1396 height 632
click at [647, 374] on select "******* ****** ******* ******** *******" at bounding box center [630, 356] width 177 height 58
click at [553, 327] on select "******* ****** ******* ******** *******" at bounding box center [630, 356] width 177 height 58
type input "*"
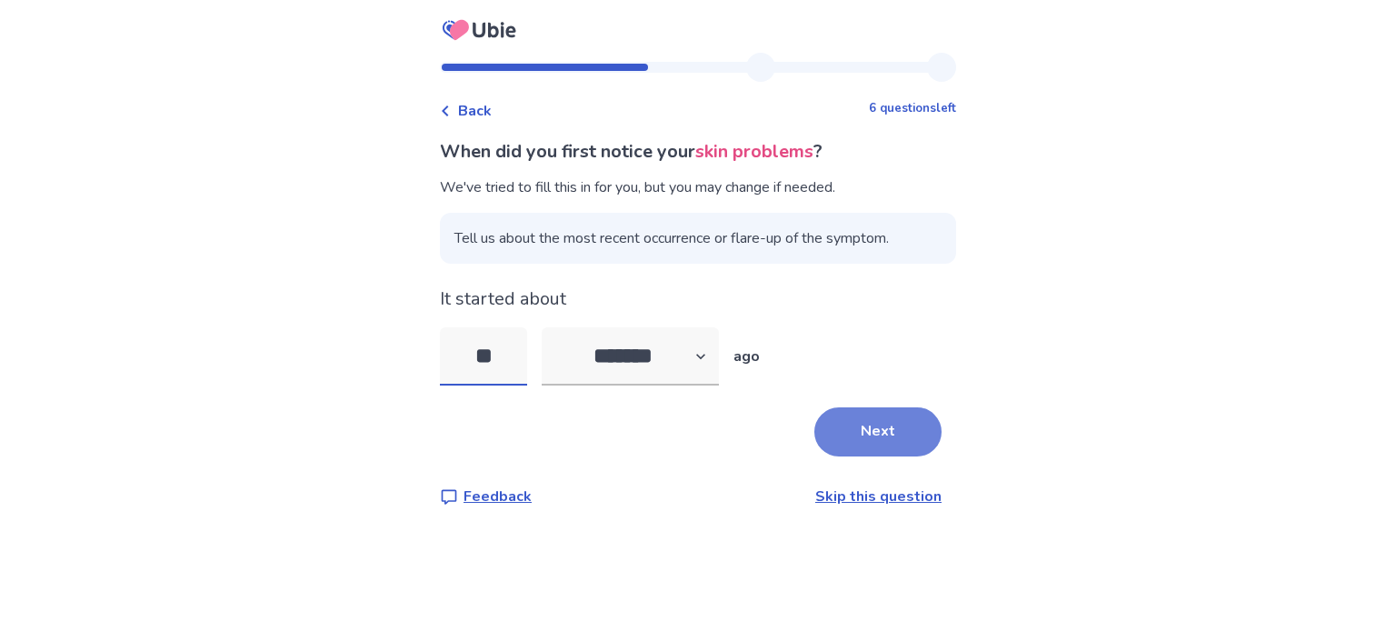
type input "**"
click at [844, 432] on button "Next" at bounding box center [877, 431] width 127 height 49
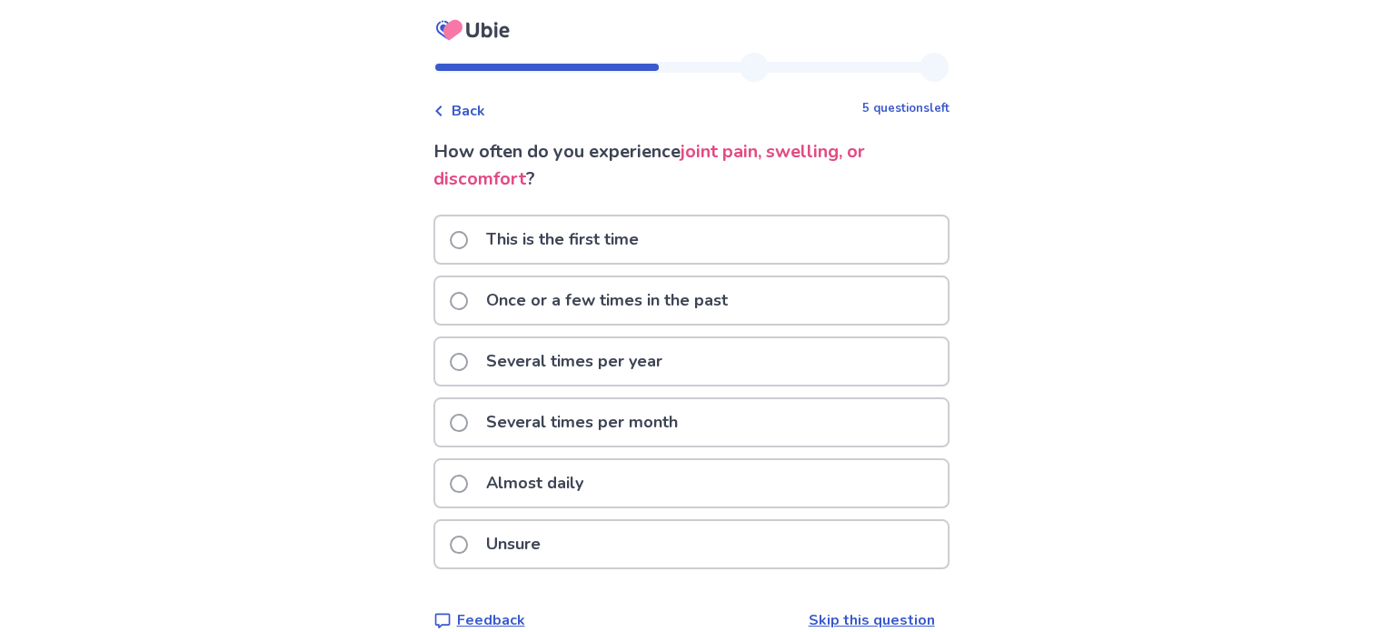
click at [508, 484] on p "Almost daily" at bounding box center [534, 483] width 119 height 46
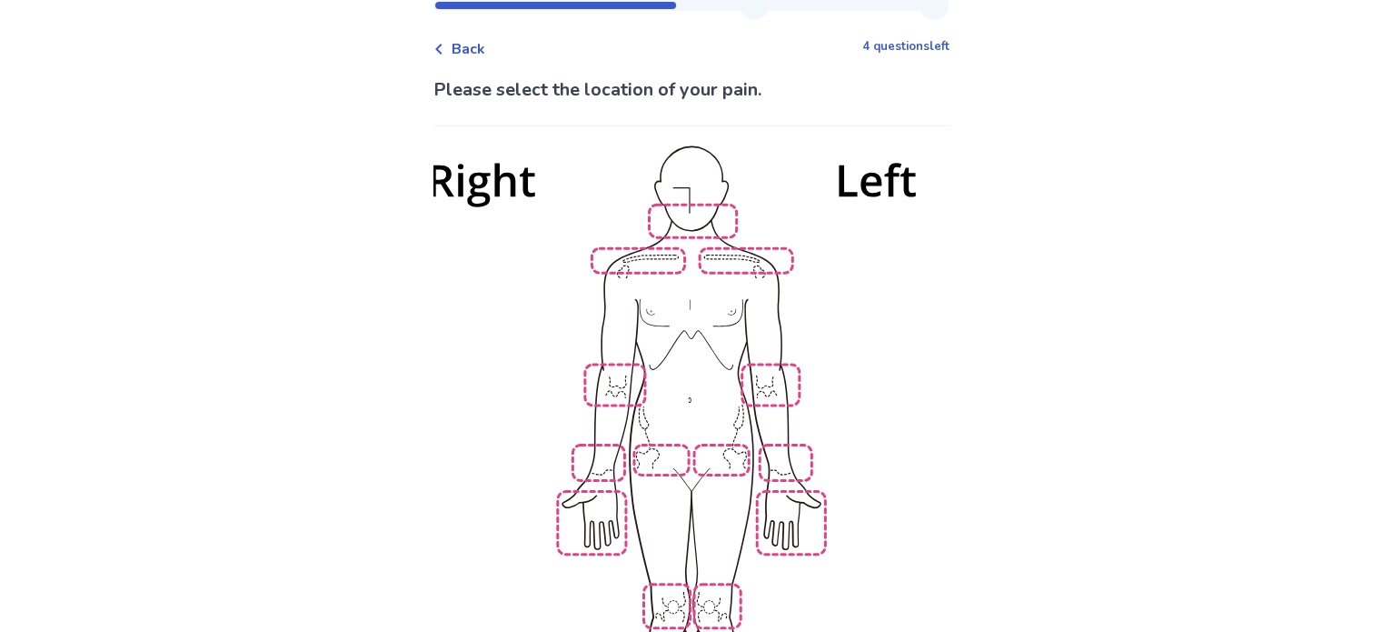
scroll to position [91, 0]
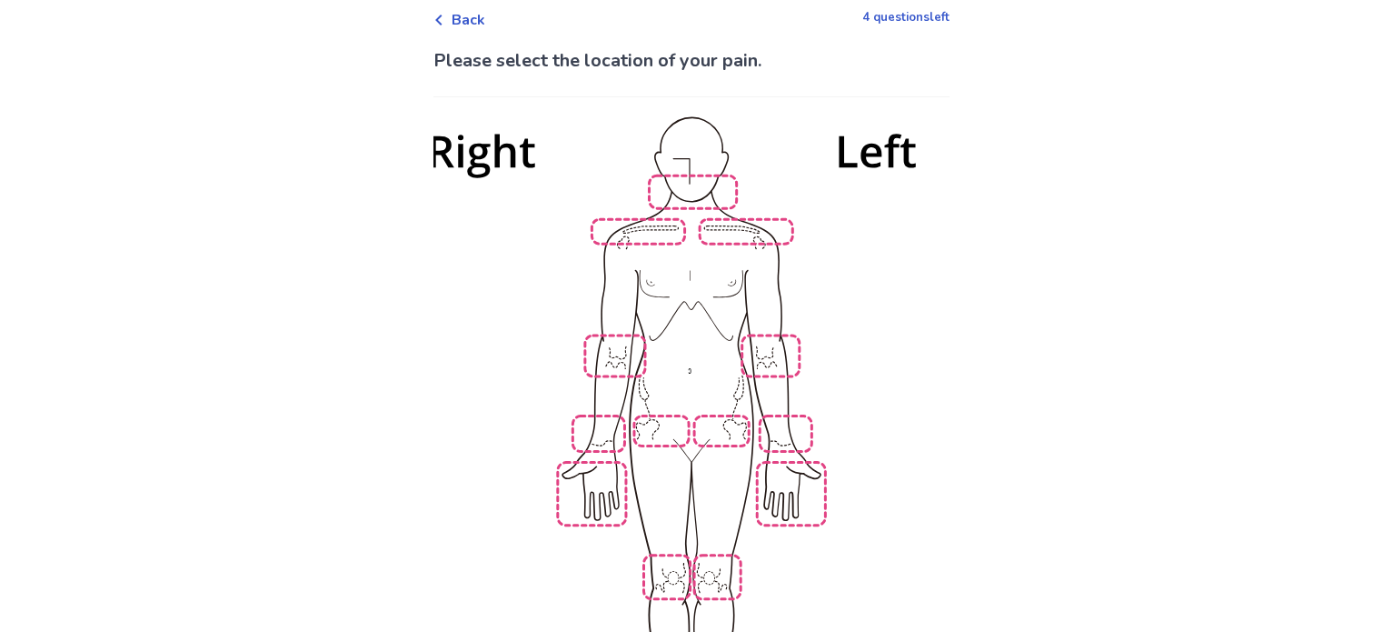
click at [611, 417] on img at bounding box center [691, 445] width 1032 height 699
click at [794, 419] on img at bounding box center [691, 445] width 1032 height 699
drag, startPoint x: 664, startPoint y: 555, endPoint x: 693, endPoint y: 555, distance: 29.1
click at [665, 554] on img at bounding box center [691, 445] width 1032 height 699
click at [705, 555] on img at bounding box center [691, 445] width 1032 height 699
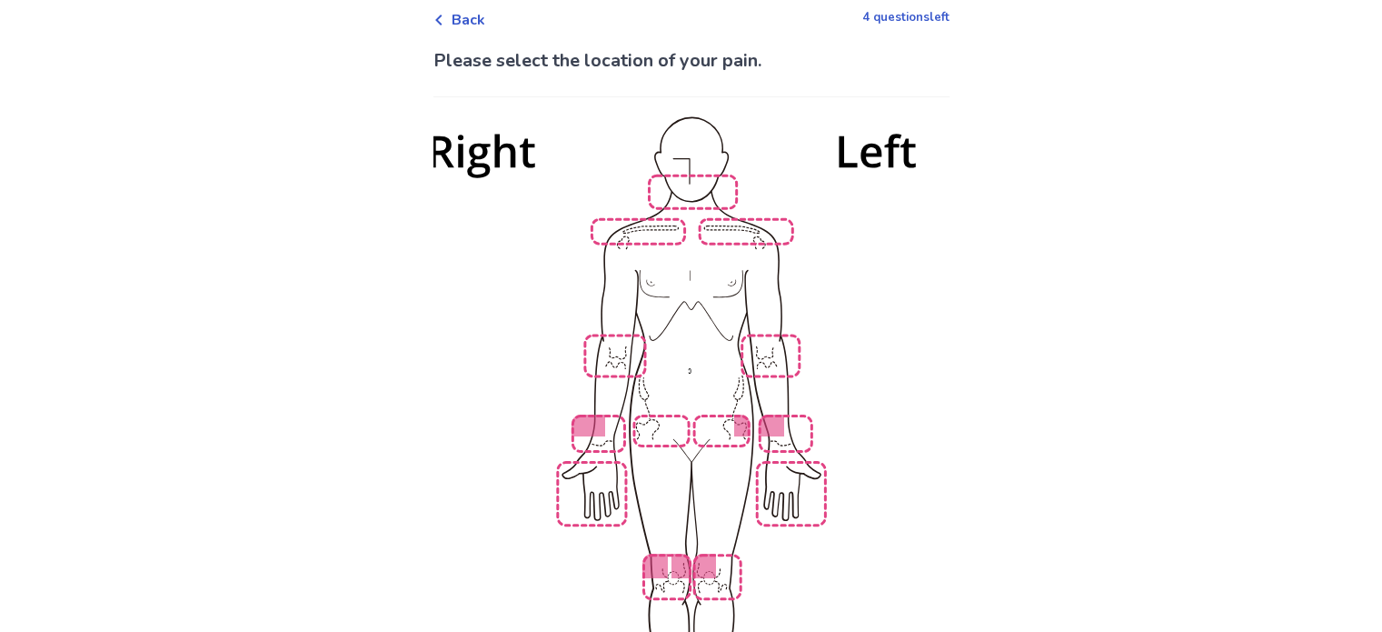
click at [690, 185] on img at bounding box center [691, 445] width 1032 height 699
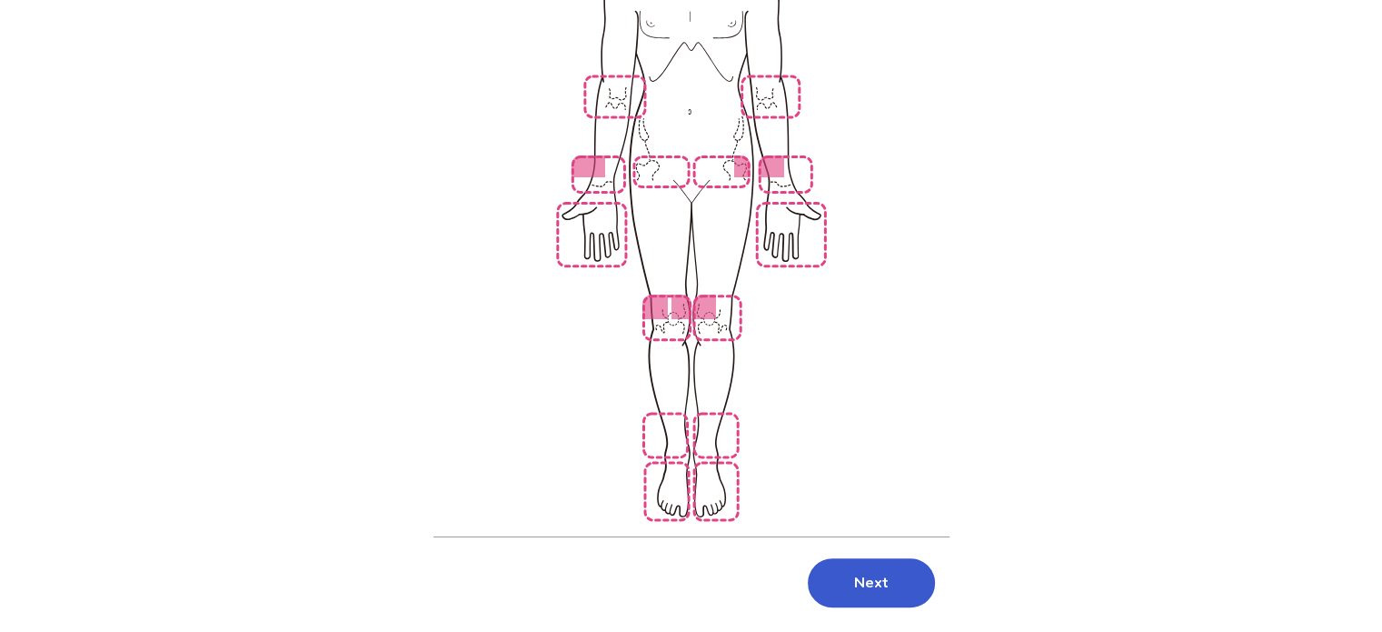
scroll to position [364, 0]
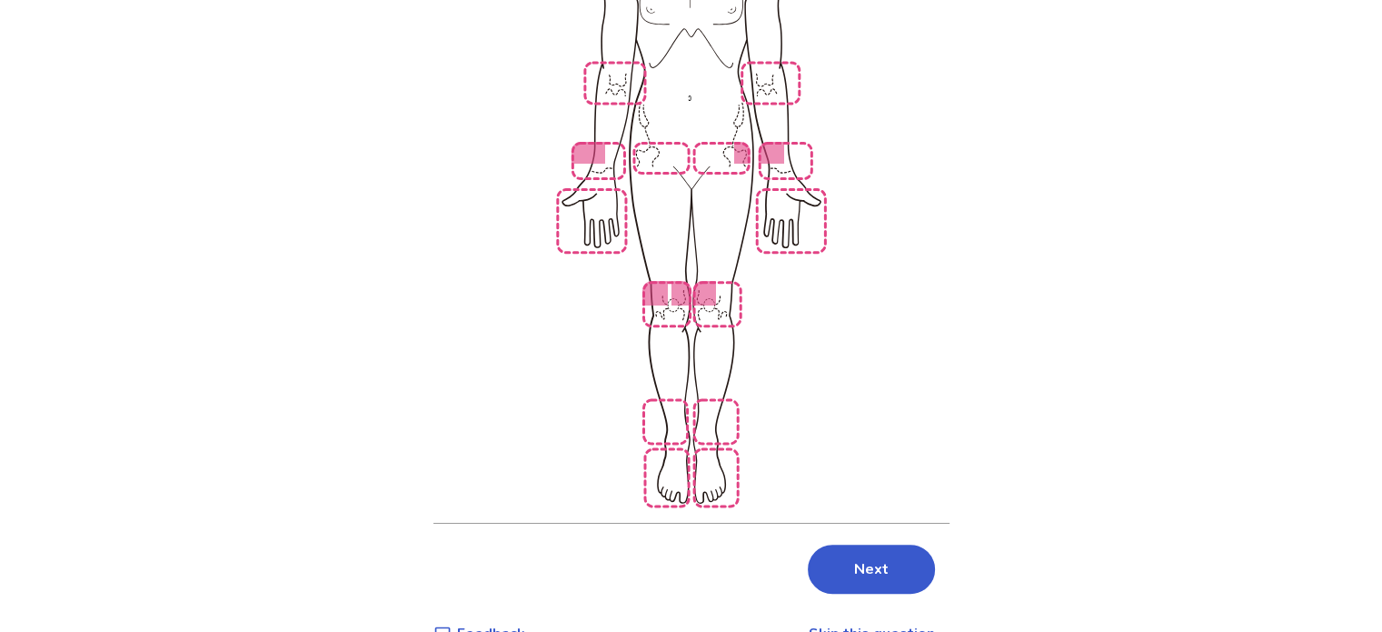
click at [681, 404] on img at bounding box center [691, 173] width 1032 height 699
click at [740, 397] on img at bounding box center [691, 173] width 1032 height 699
click at [723, 399] on img at bounding box center [691, 173] width 1032 height 699
click at [838, 544] on button "Next" at bounding box center [871, 568] width 127 height 49
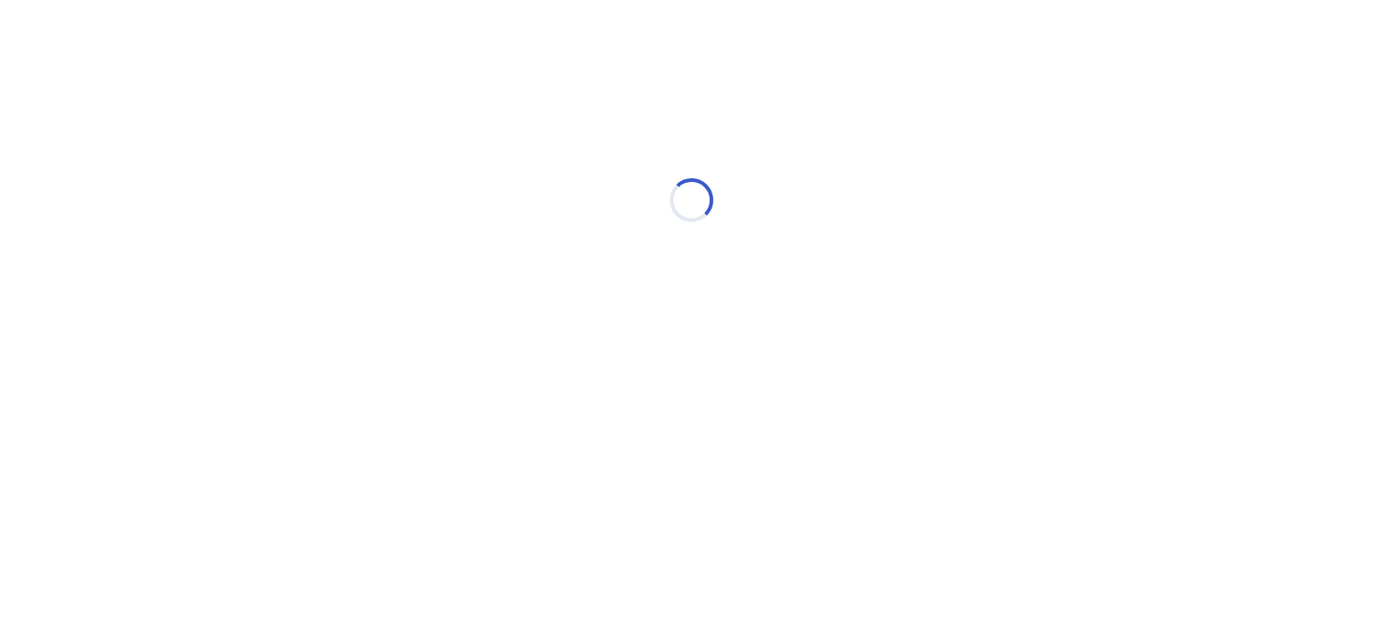
scroll to position [0, 0]
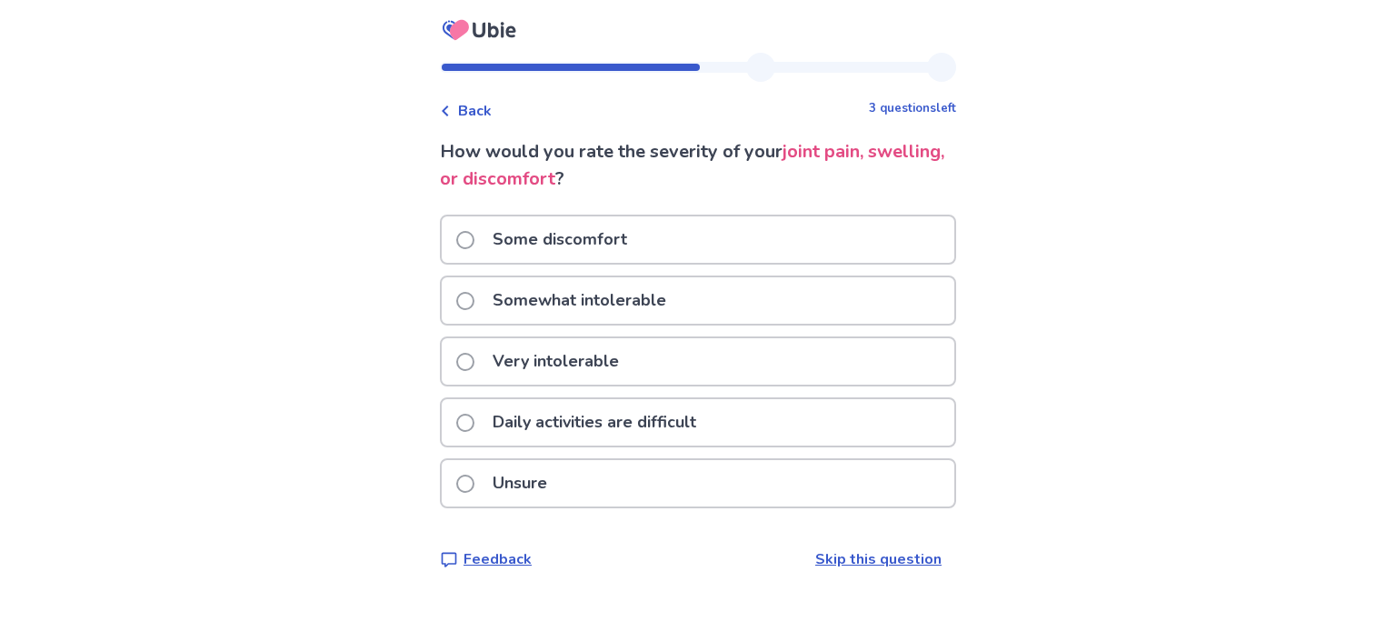
click at [599, 417] on p "Daily activities are difficult" at bounding box center [594, 422] width 225 height 46
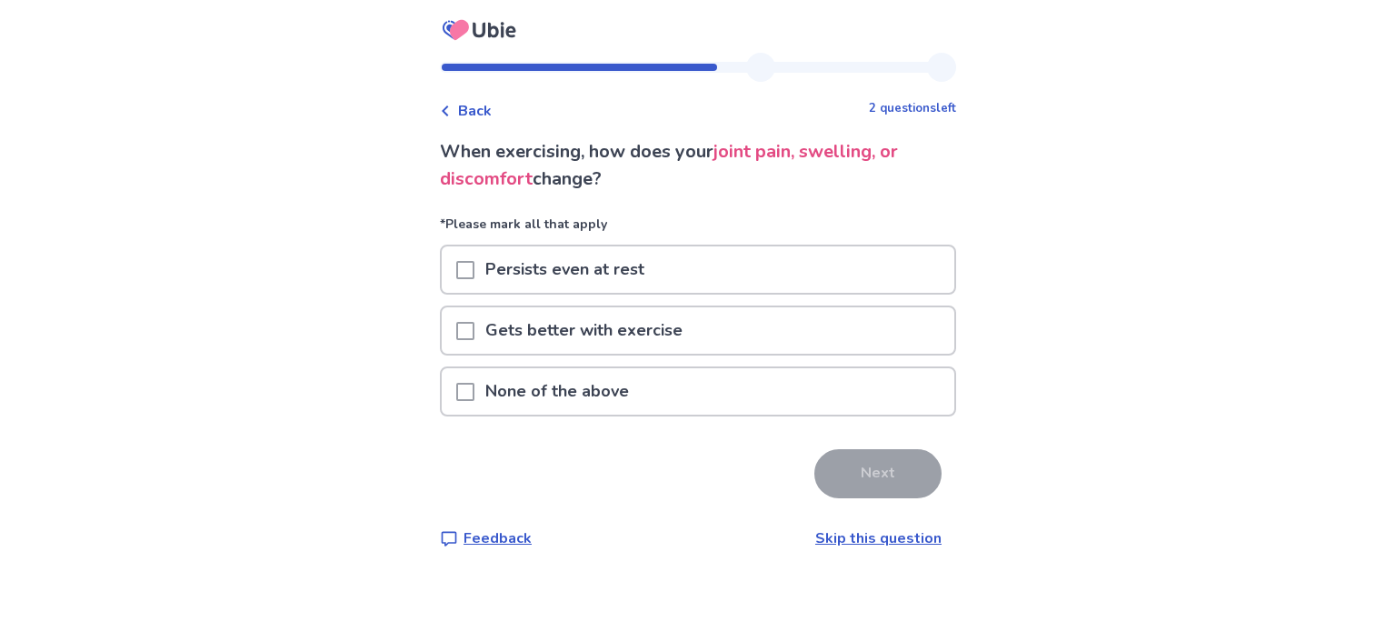
click at [474, 261] on span at bounding box center [465, 270] width 18 height 18
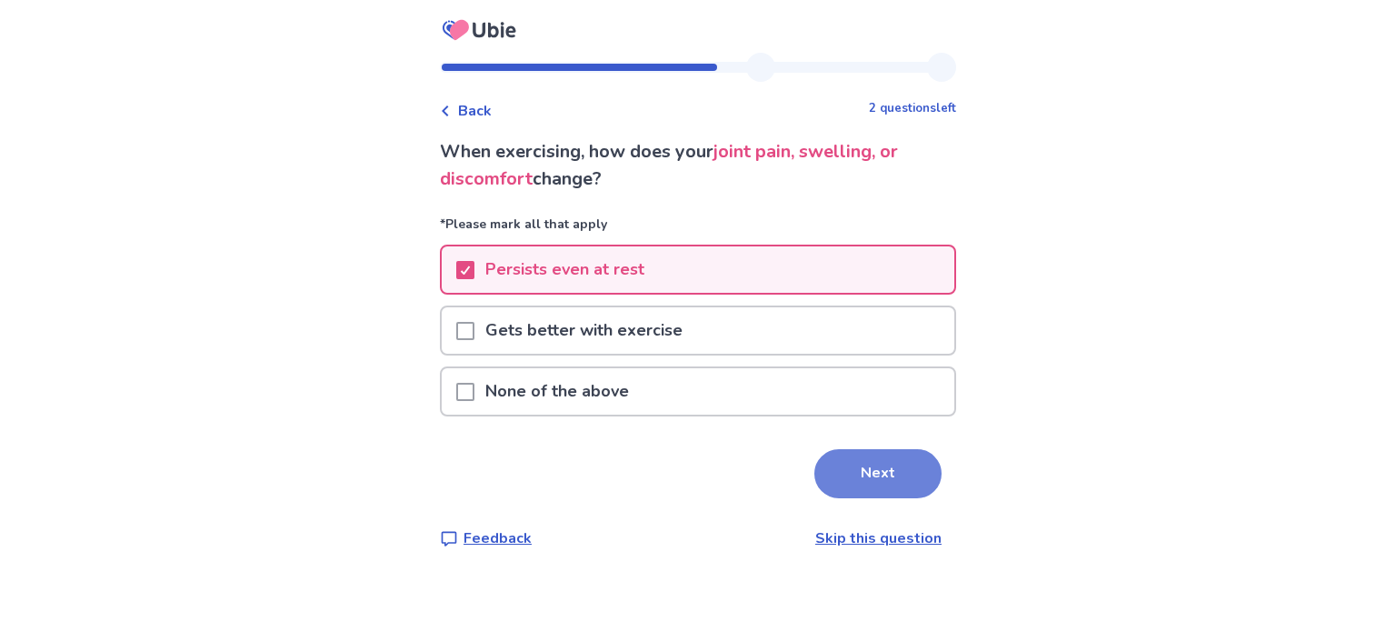
click at [876, 476] on button "Next" at bounding box center [877, 473] width 127 height 49
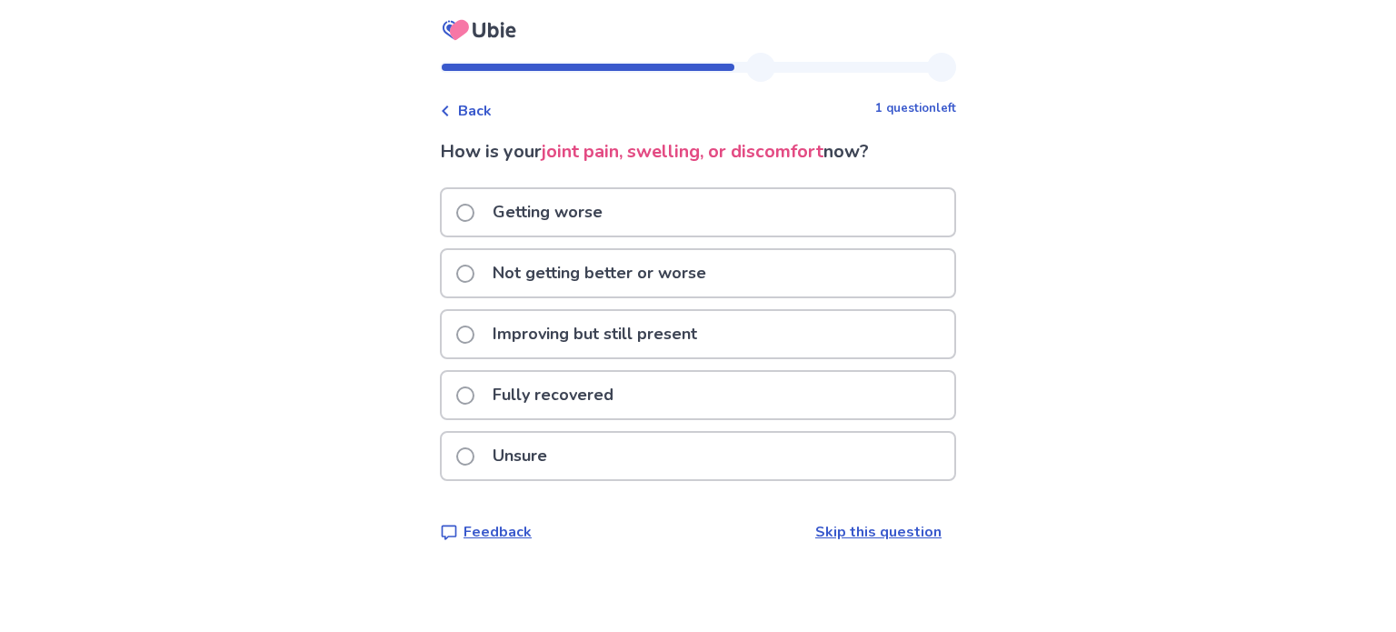
click at [567, 262] on p "Not getting better or worse" at bounding box center [599, 273] width 235 height 46
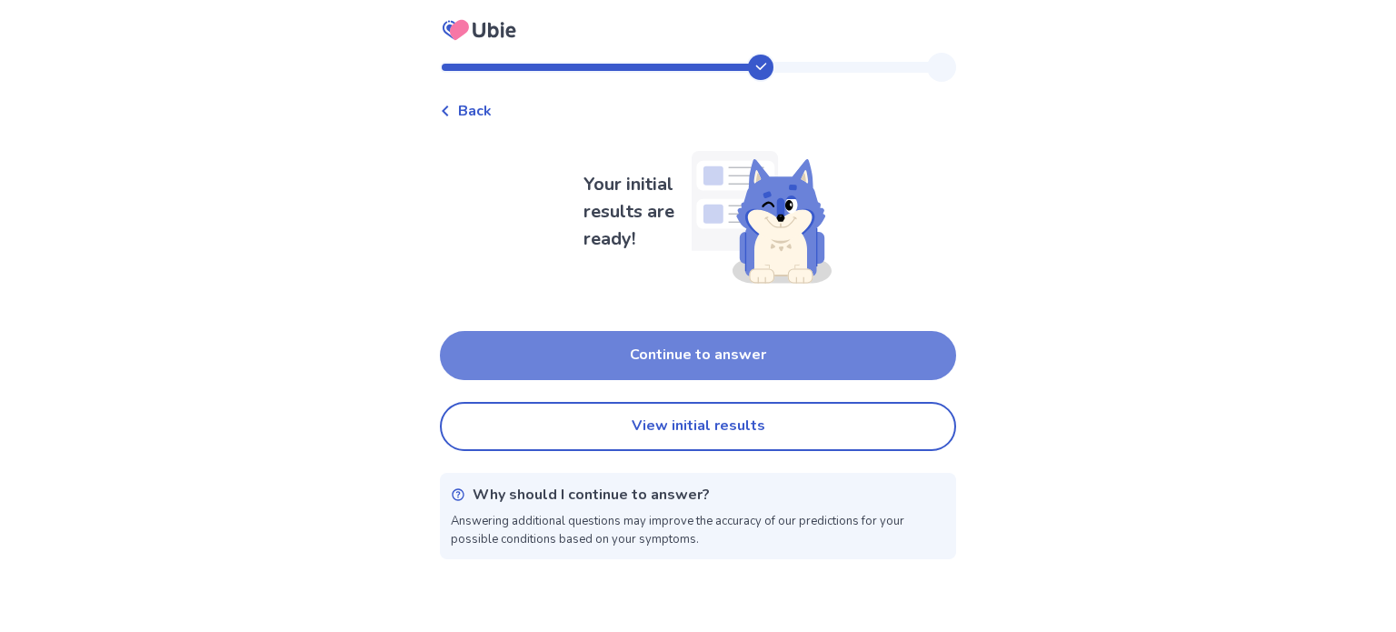
click at [679, 338] on button "Continue to answer" at bounding box center [698, 355] width 516 height 49
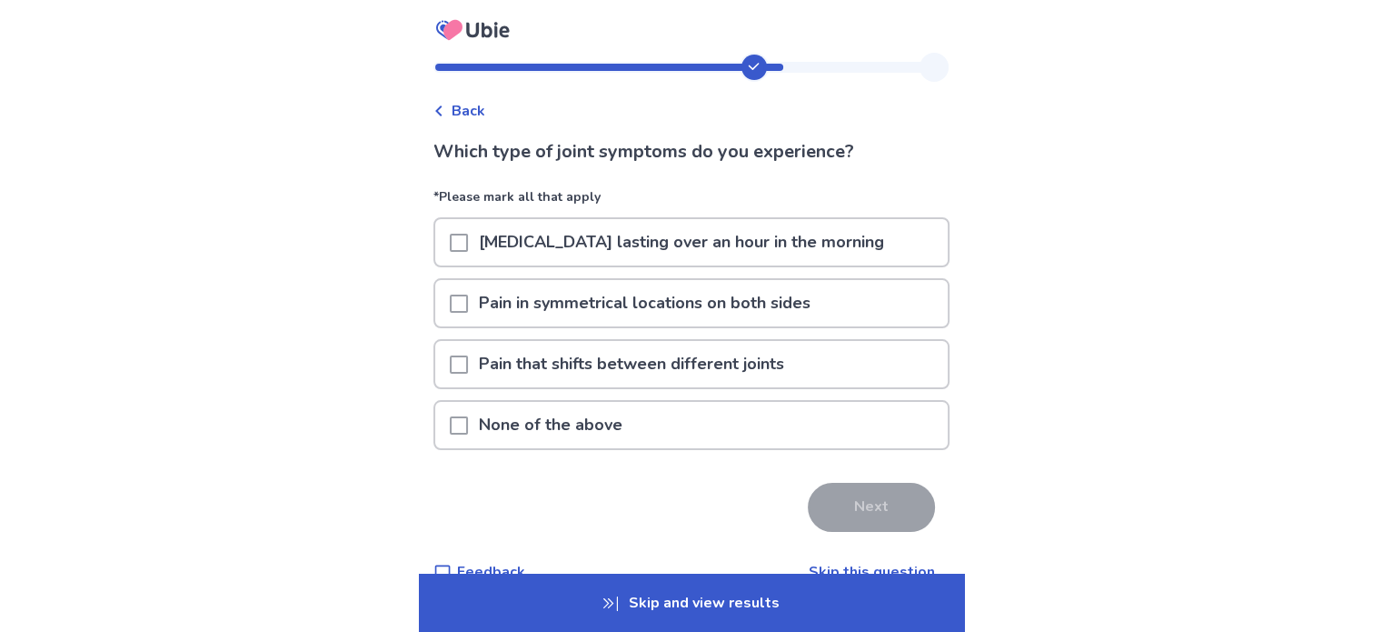
click at [606, 237] on p "Stiffness lasting over an hour in the morning" at bounding box center [681, 242] width 427 height 46
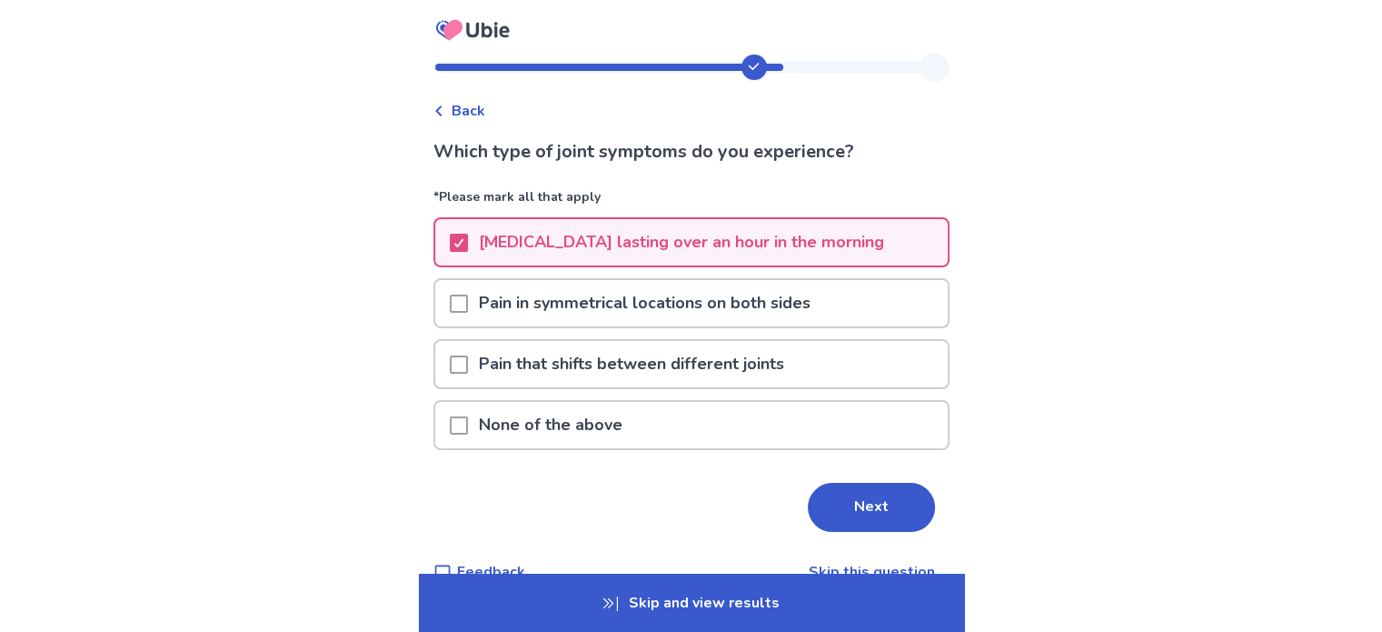
click at [734, 297] on p "Pain in symmetrical locations on both sides" at bounding box center [645, 303] width 354 height 46
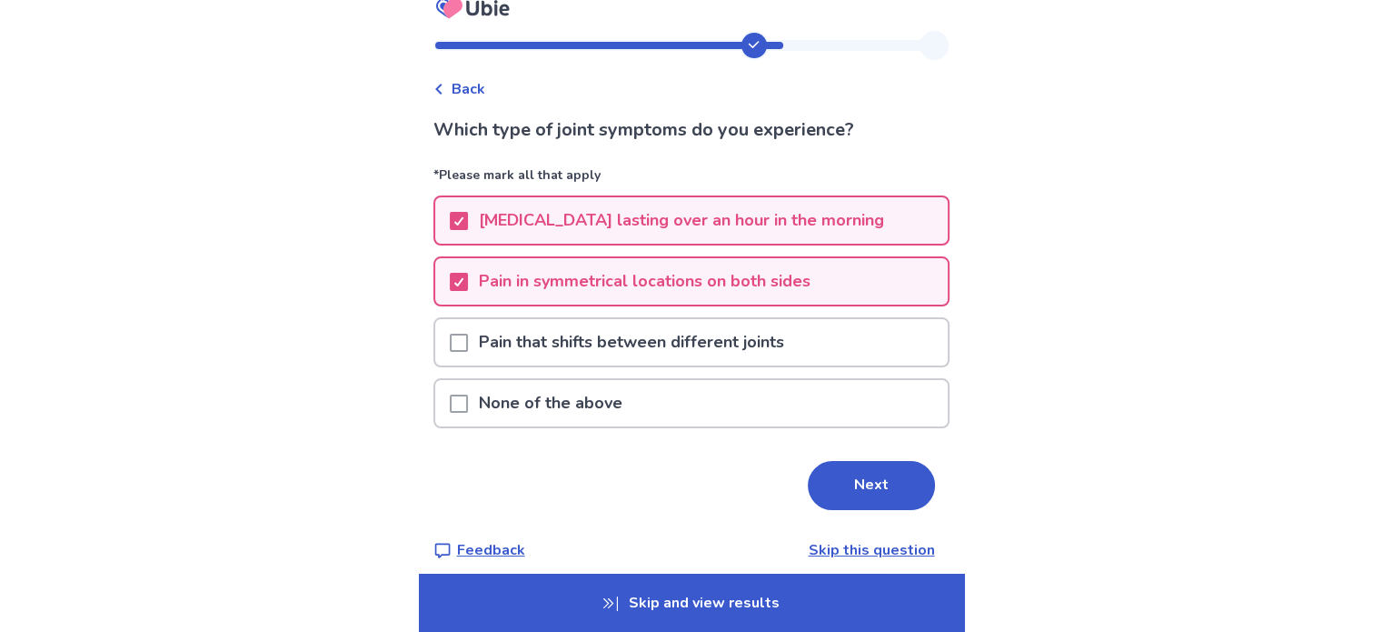
scroll to position [35, 0]
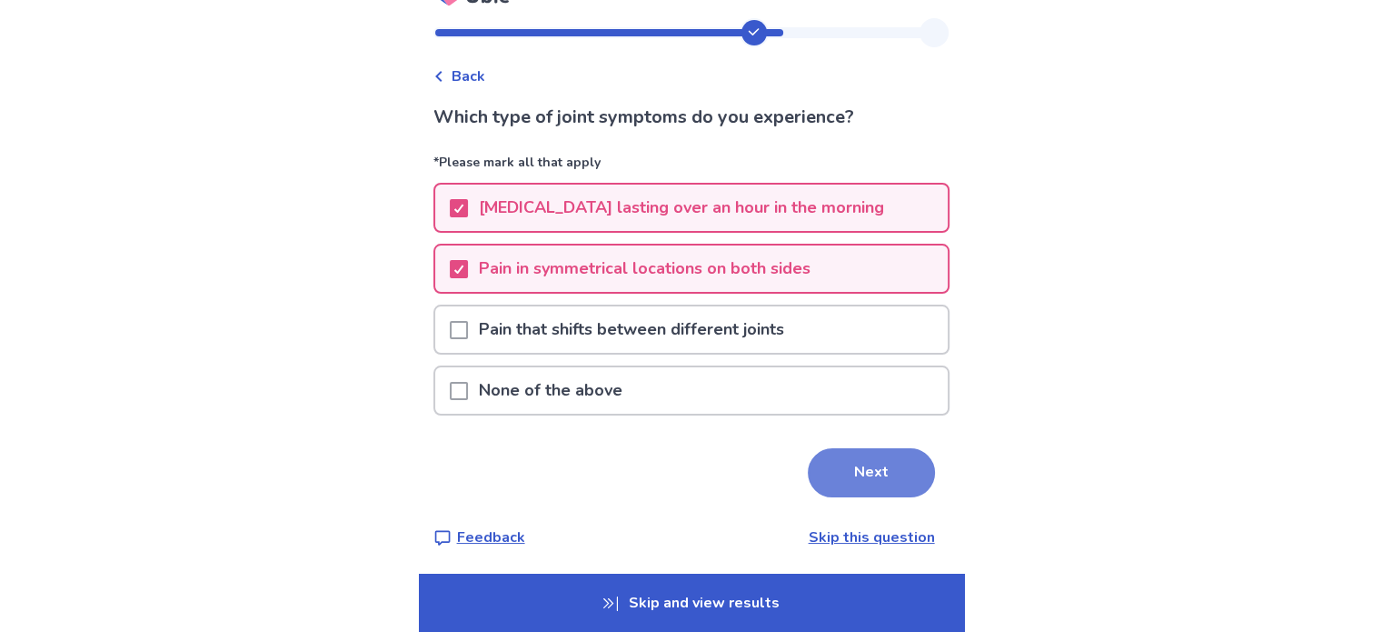
click at [836, 466] on button "Next" at bounding box center [871, 472] width 127 height 49
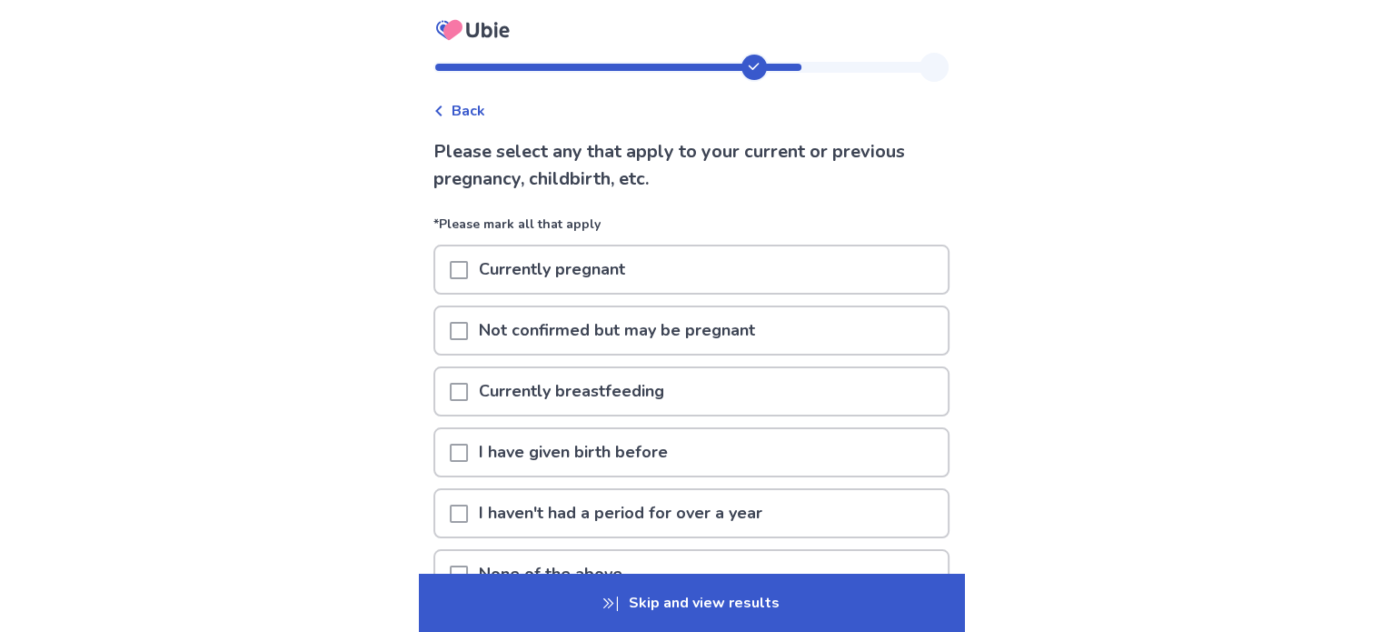
scroll to position [91, 0]
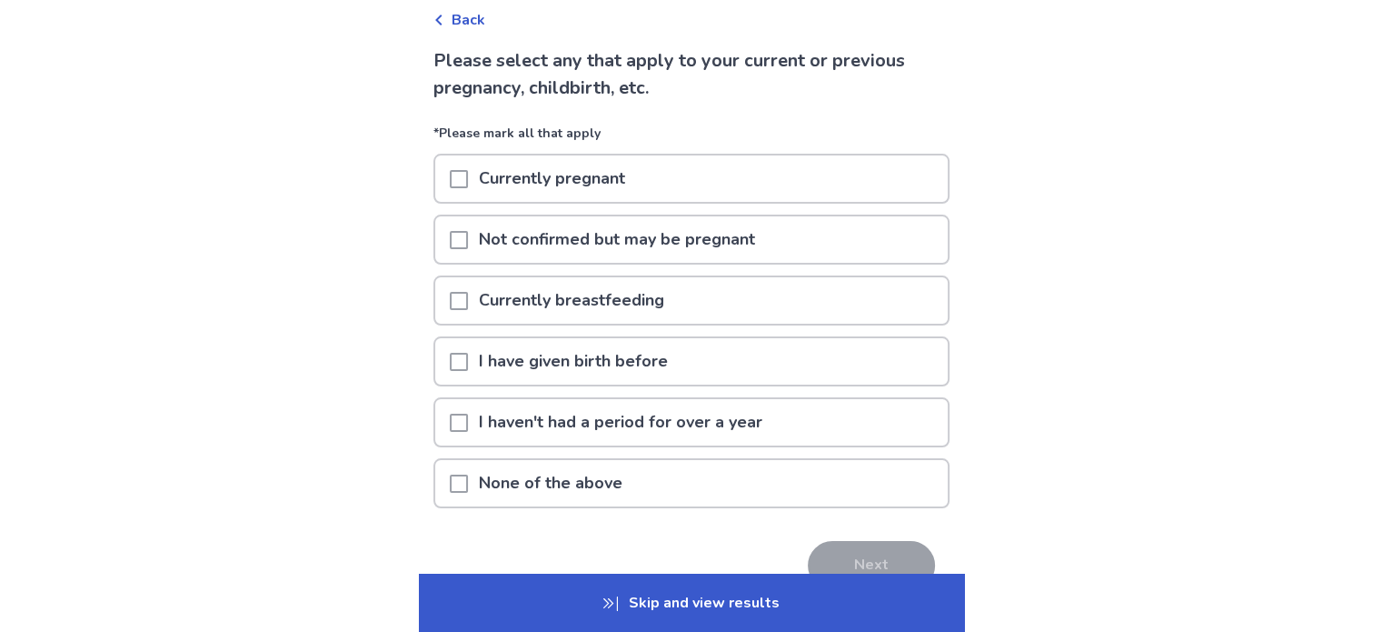
click at [465, 474] on span at bounding box center [459, 483] width 18 height 18
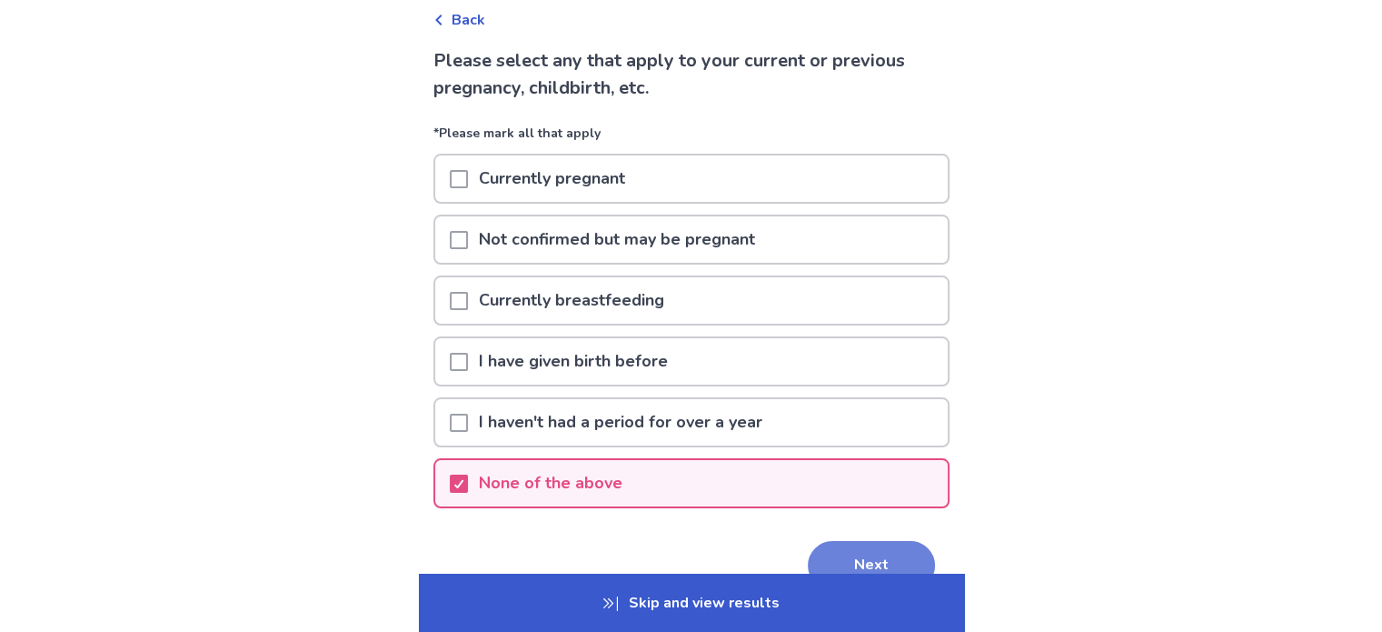
click at [883, 563] on button "Next" at bounding box center [871, 565] width 127 height 49
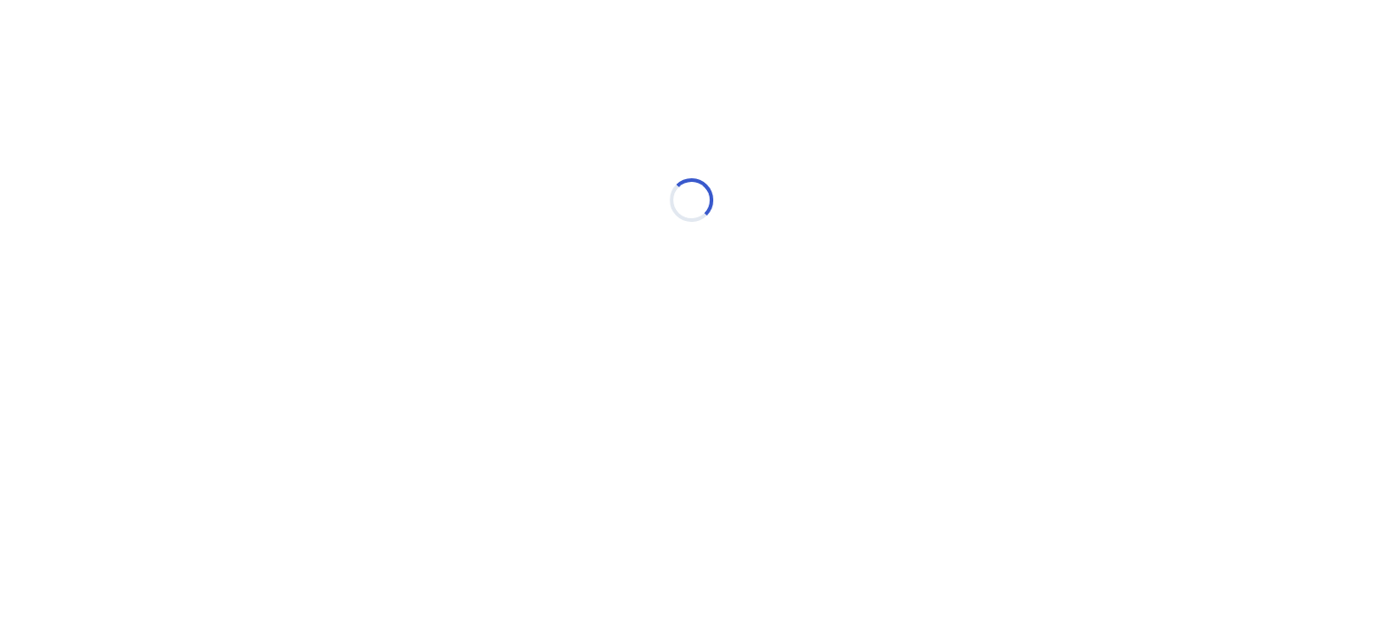
scroll to position [0, 0]
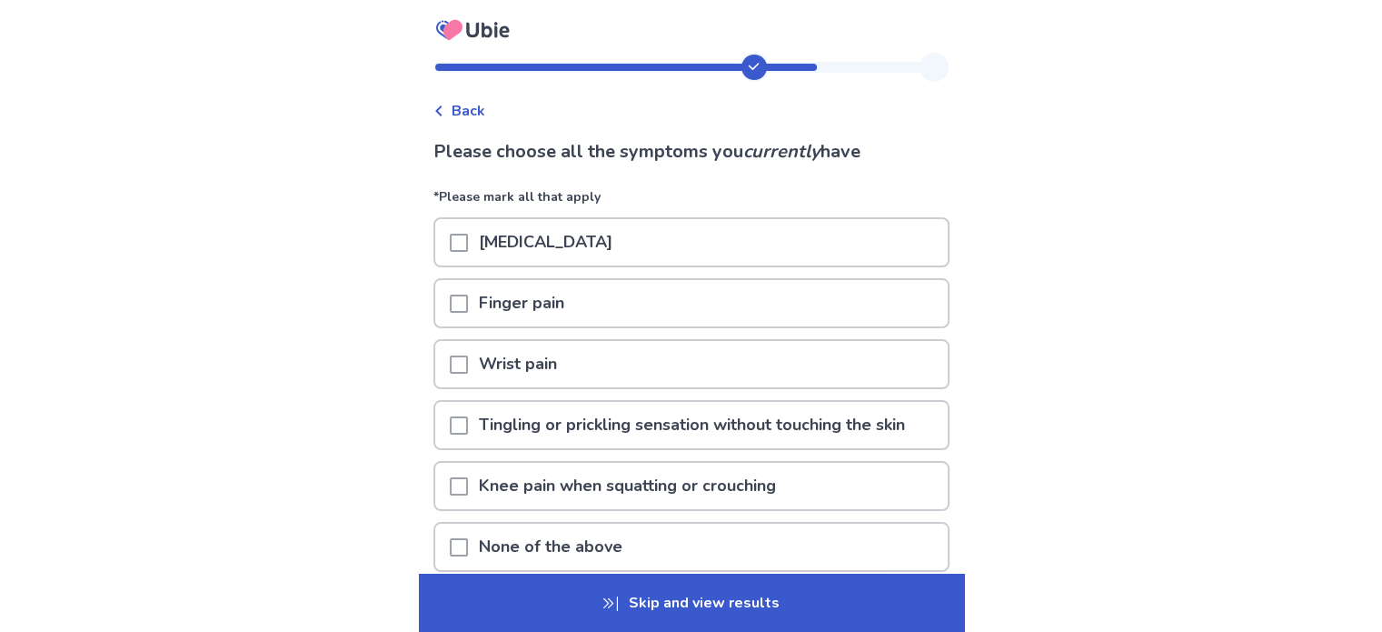
click at [561, 236] on p "Joint stiffness" at bounding box center [545, 242] width 155 height 46
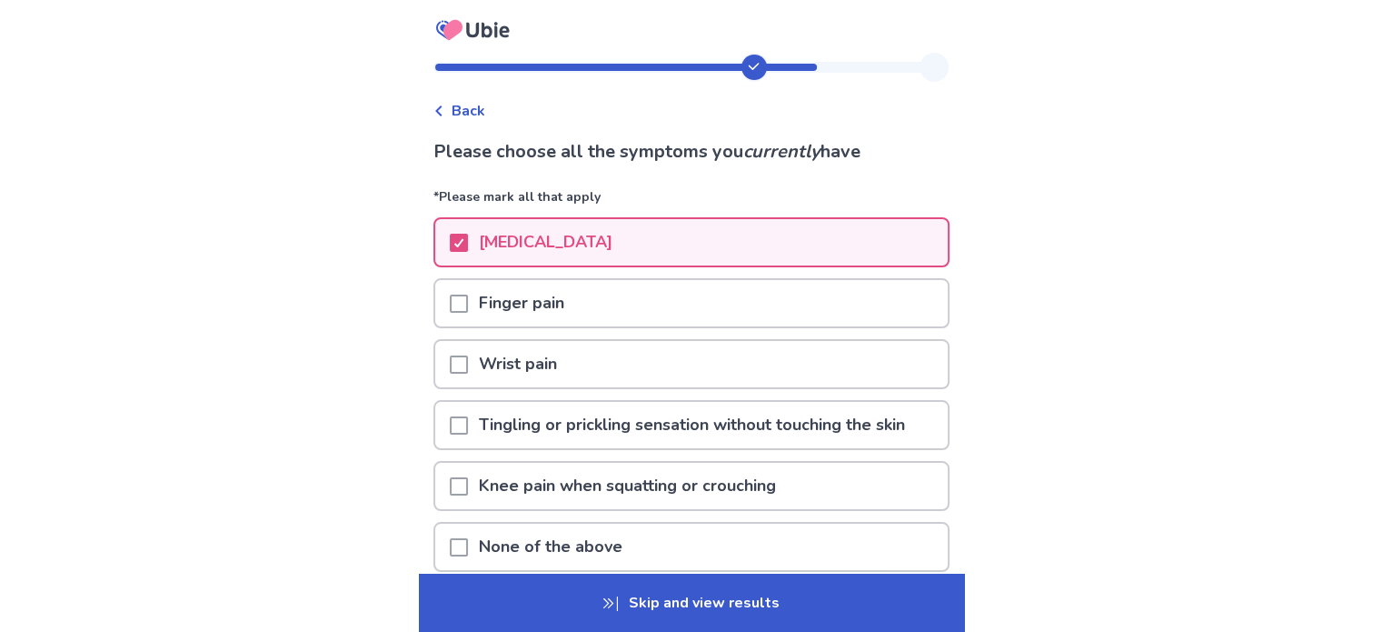
click at [513, 307] on p "Finger pain" at bounding box center [521, 303] width 107 height 46
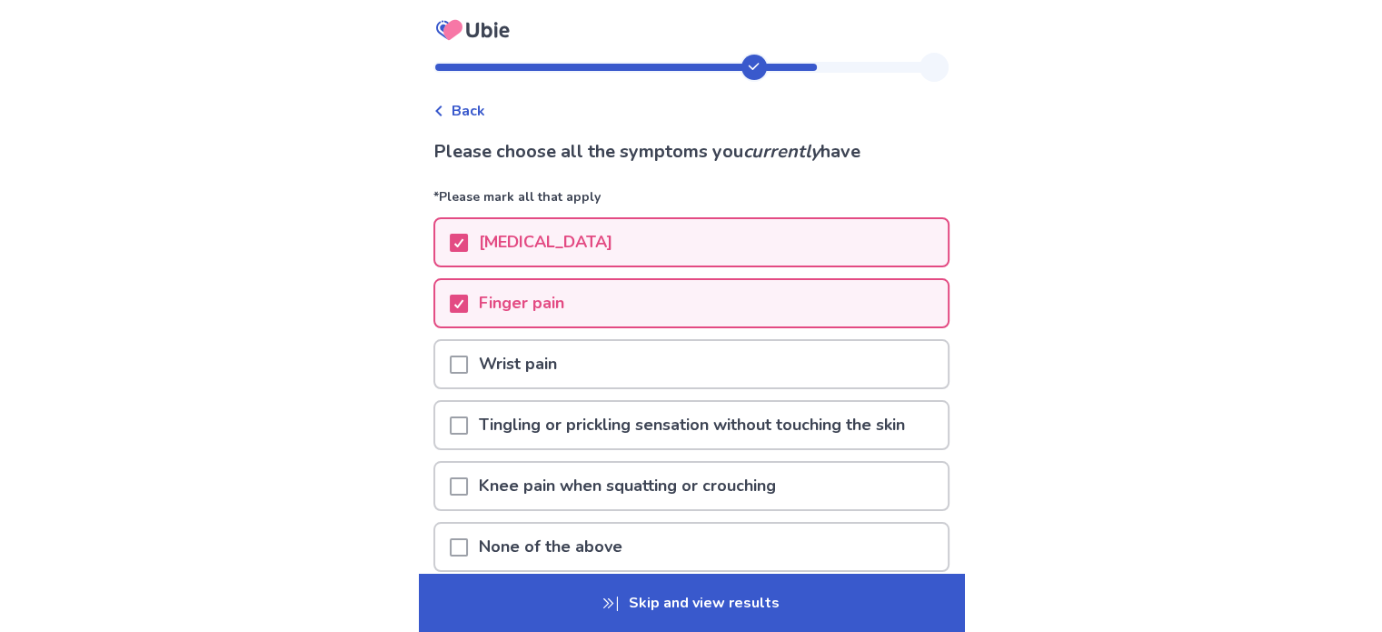
click at [510, 365] on p "Wrist pain" at bounding box center [518, 364] width 100 height 46
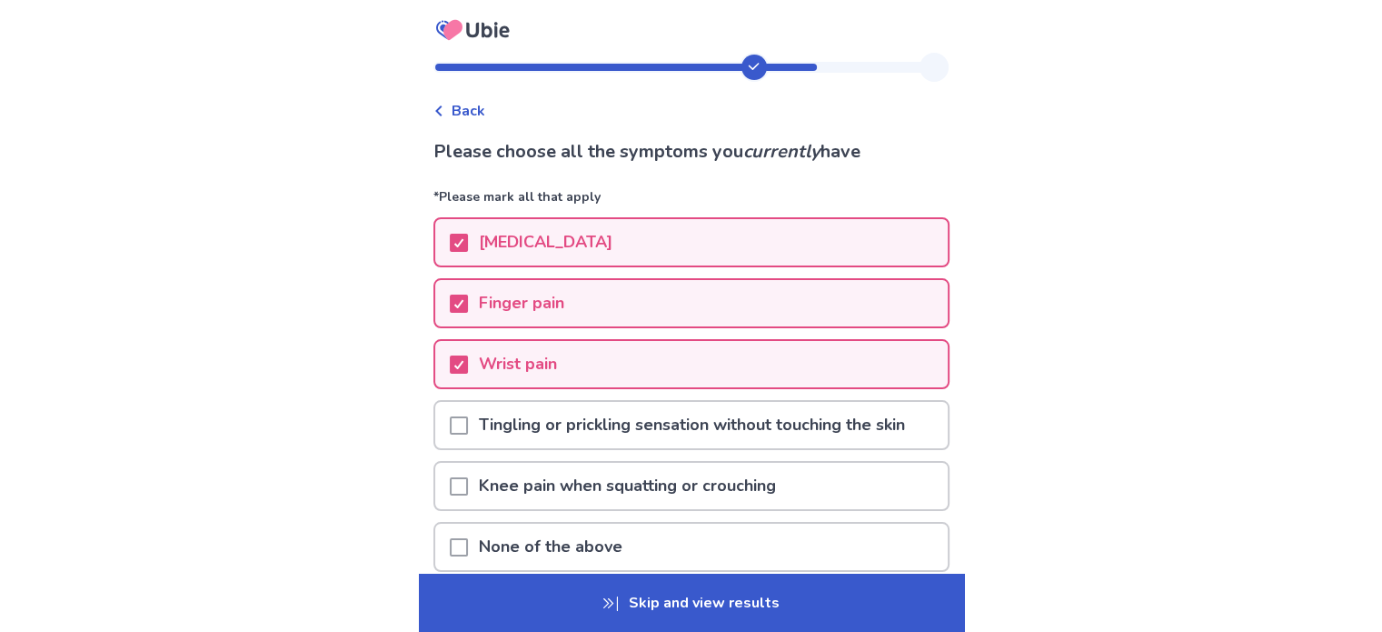
click at [544, 437] on p "Tingling or prickling sensation without touching the skin" at bounding box center [692, 425] width 448 height 46
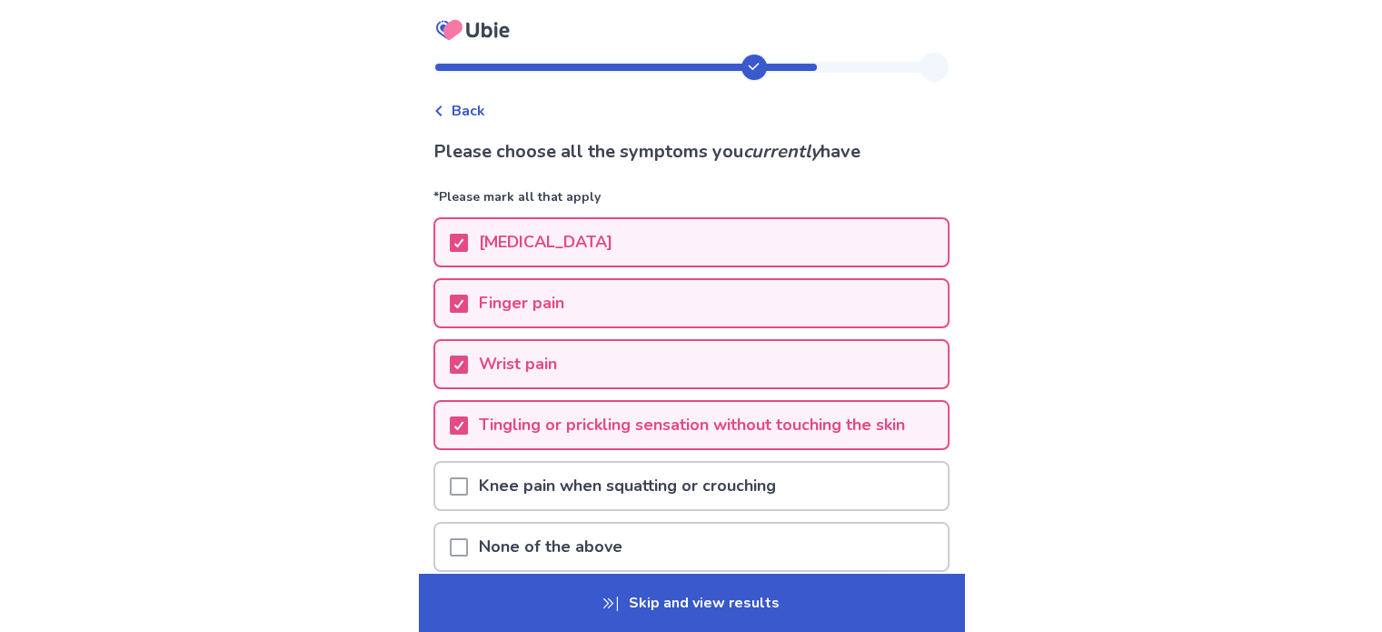
click at [619, 483] on p "Knee pain when squatting or crouching" at bounding box center [627, 486] width 319 height 46
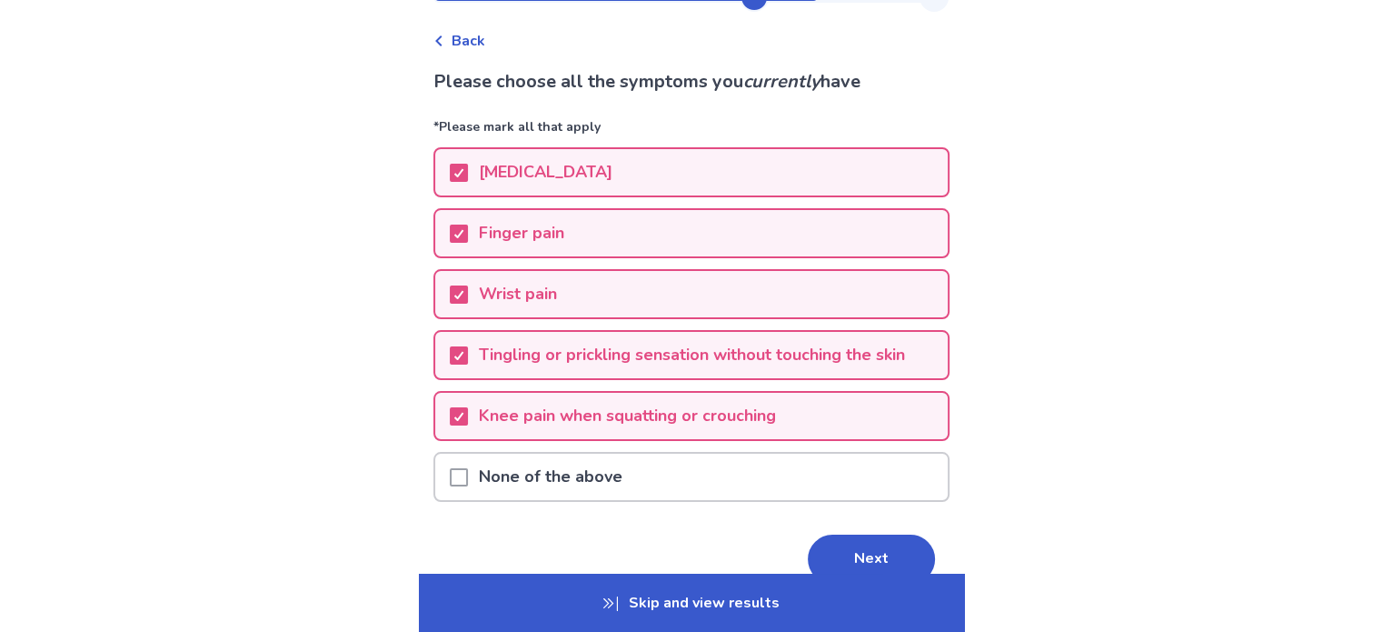
scroll to position [155, 0]
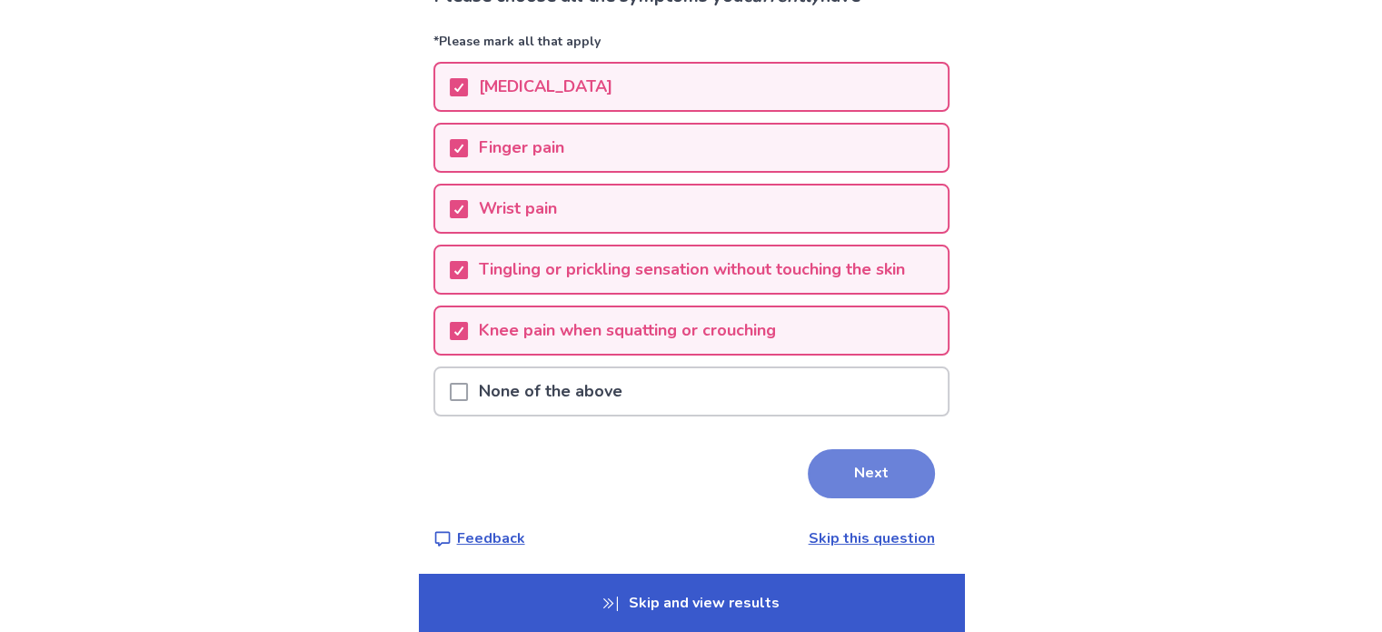
click at [898, 460] on button "Next" at bounding box center [871, 473] width 127 height 49
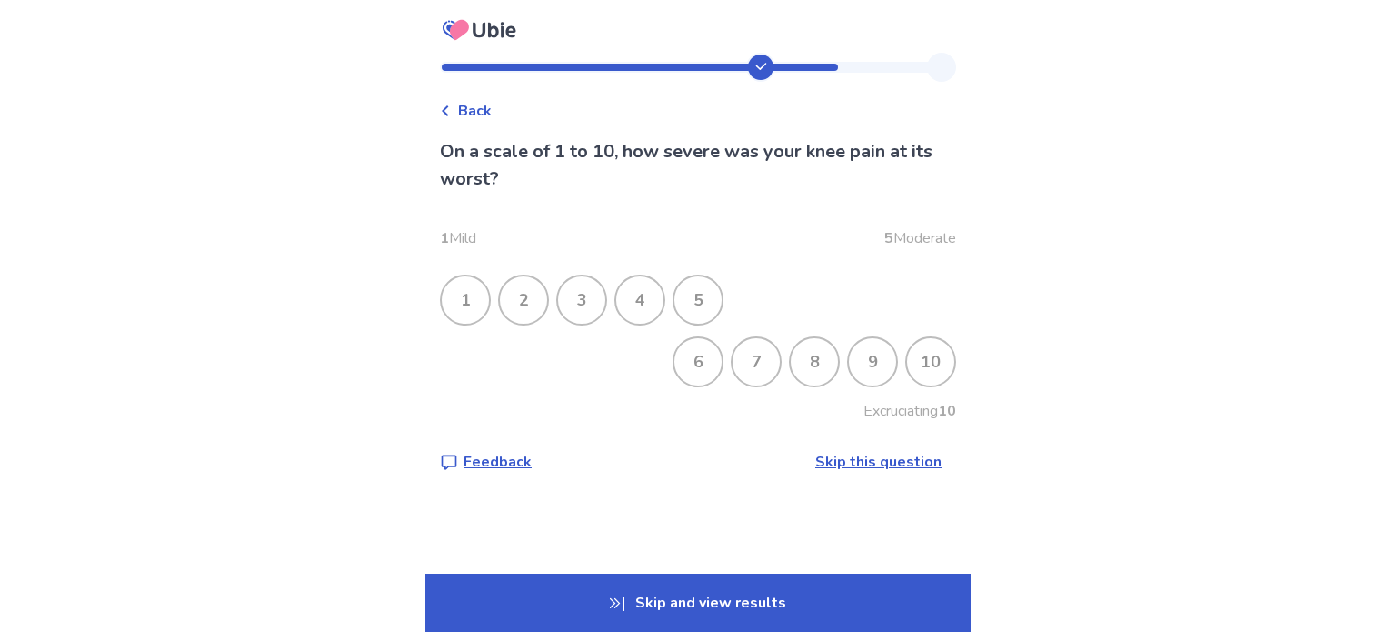
click at [700, 373] on div "6" at bounding box center [697, 361] width 47 height 47
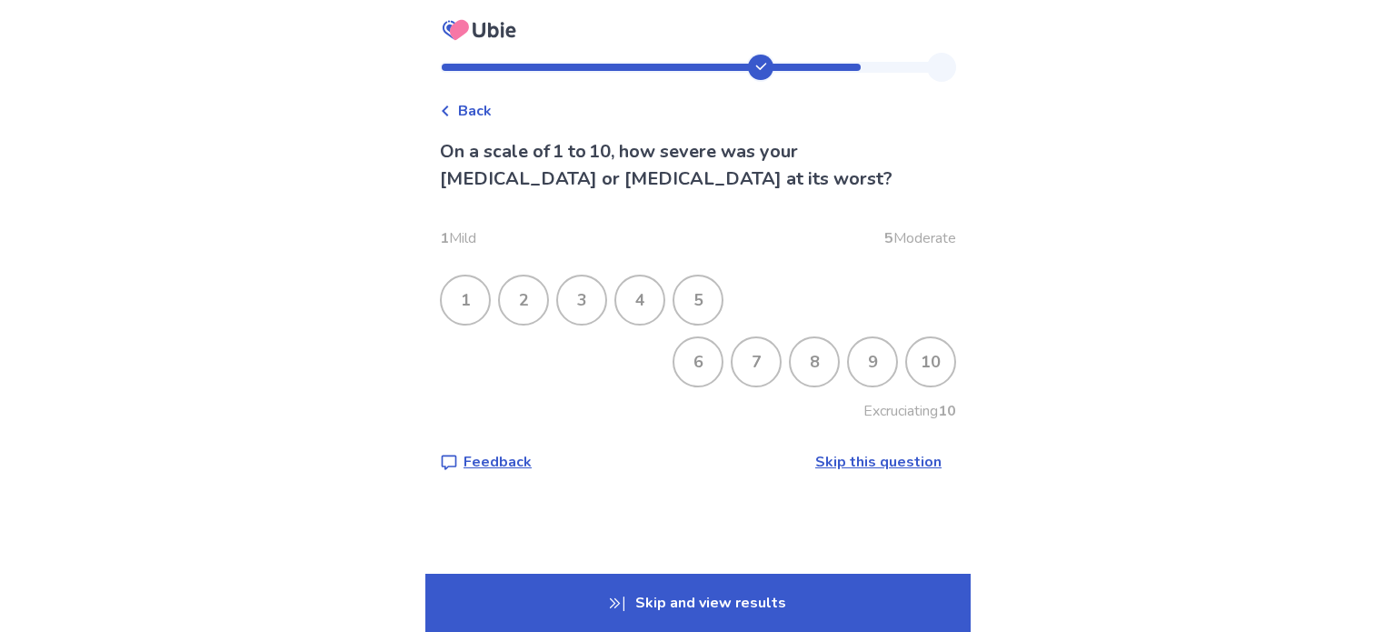
click at [791, 368] on div "8" at bounding box center [814, 361] width 47 height 47
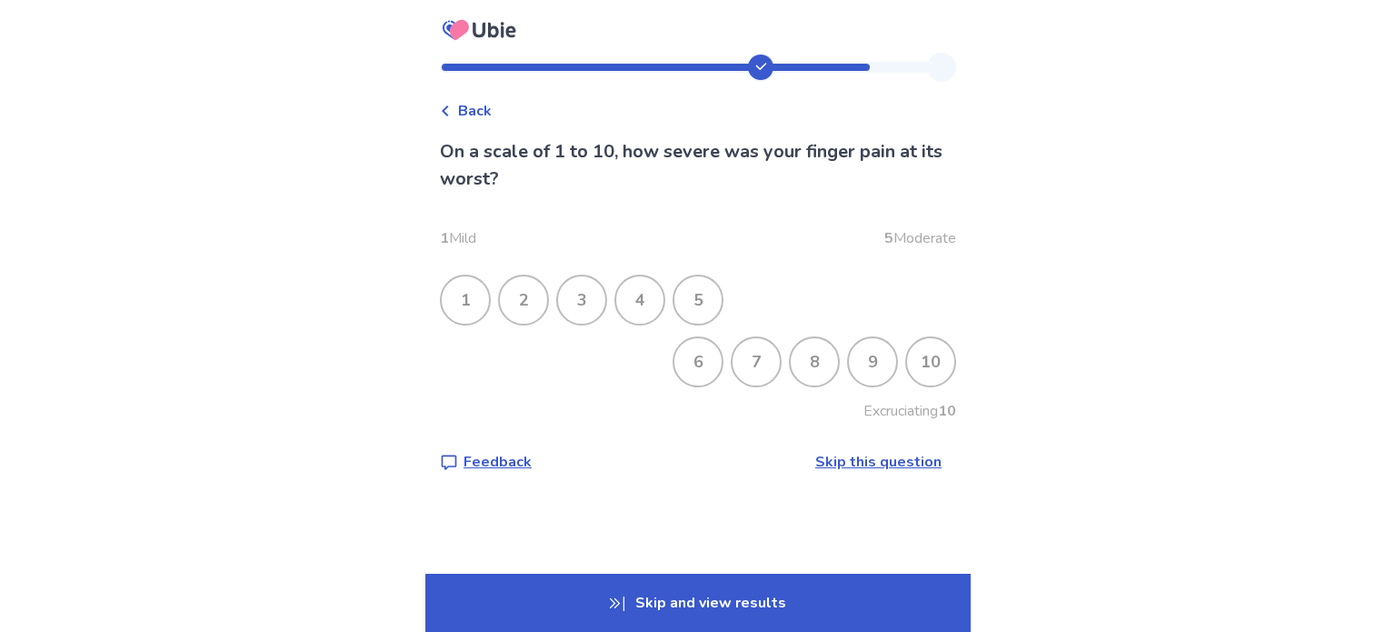
click at [696, 304] on div "5" at bounding box center [697, 299] width 47 height 47
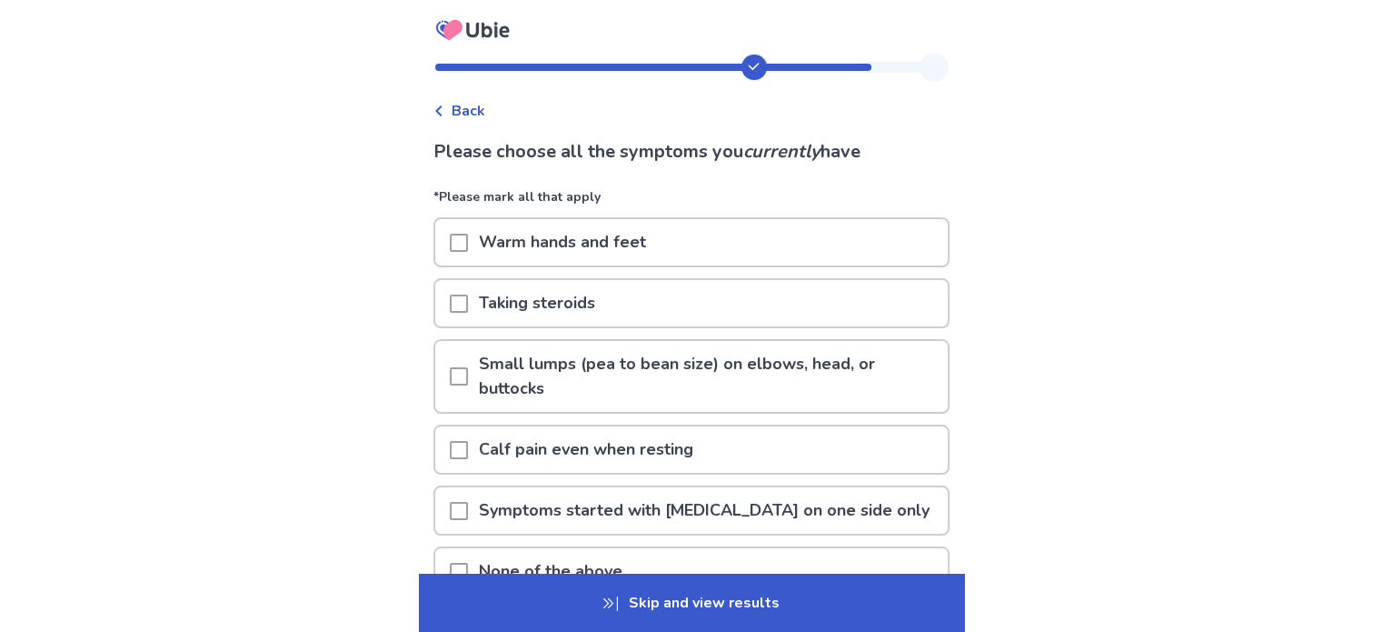
scroll to position [91, 0]
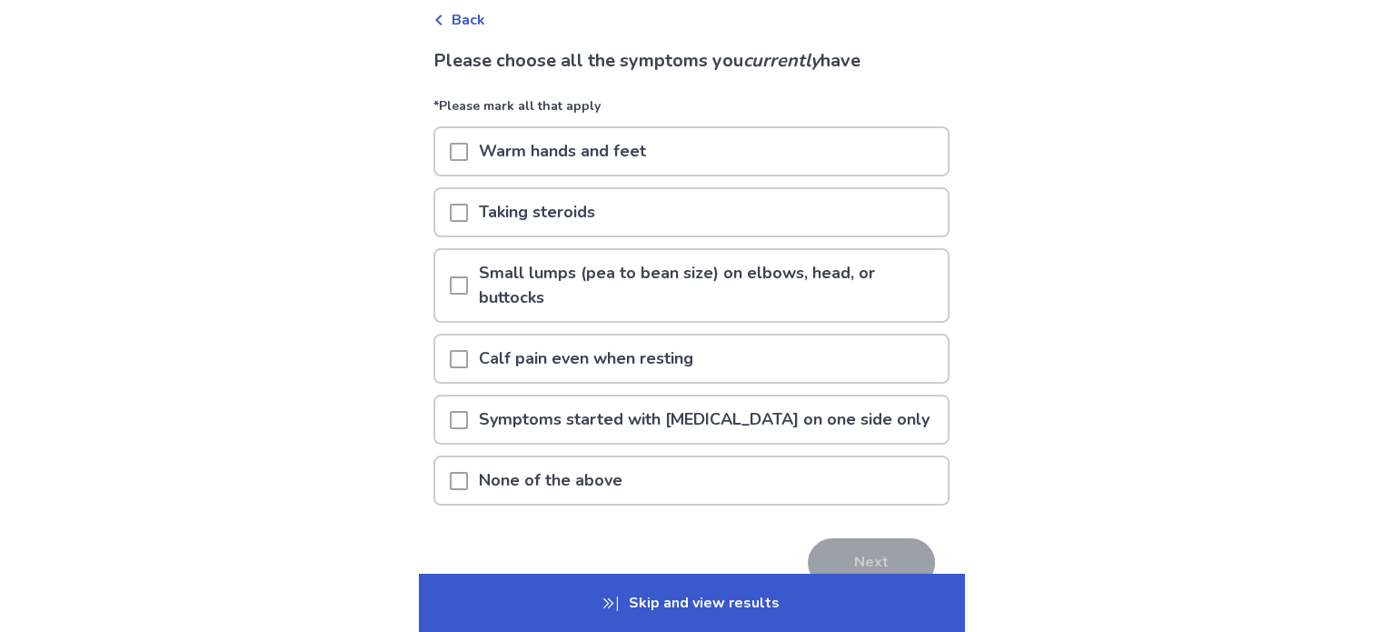
click at [503, 471] on p "None of the above" at bounding box center [550, 480] width 165 height 46
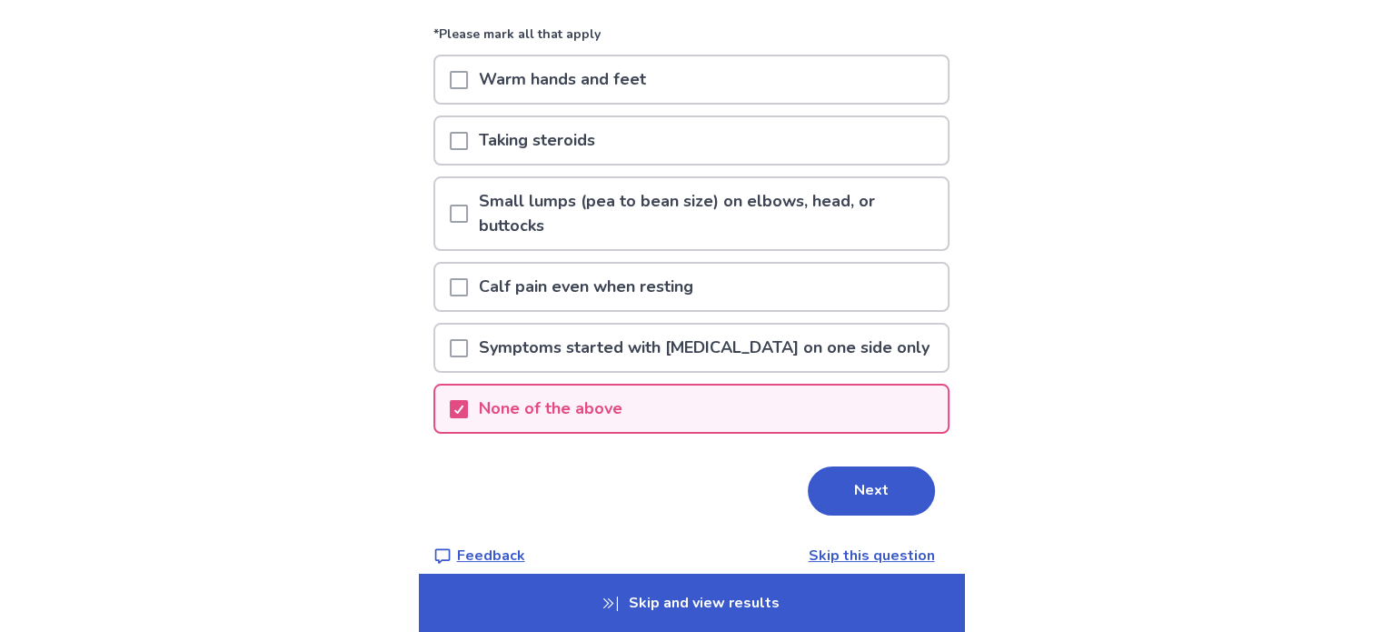
scroll to position [180, 0]
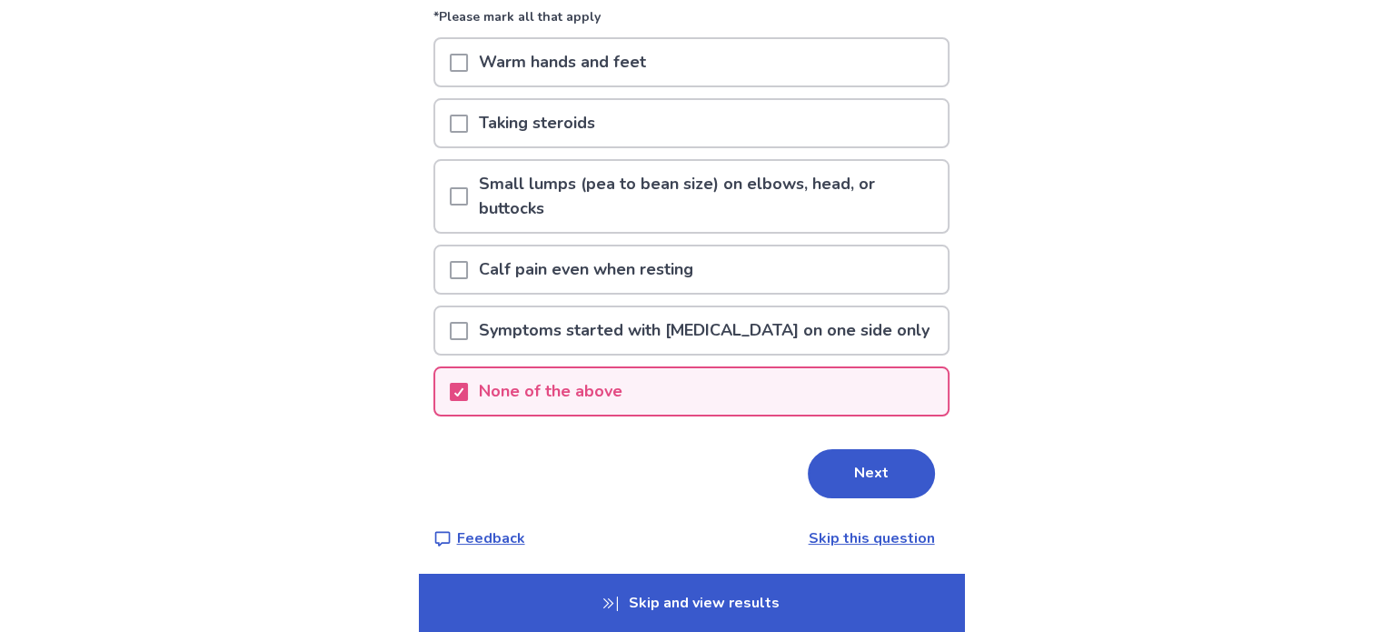
click at [885, 489] on button "Next" at bounding box center [871, 473] width 127 height 49
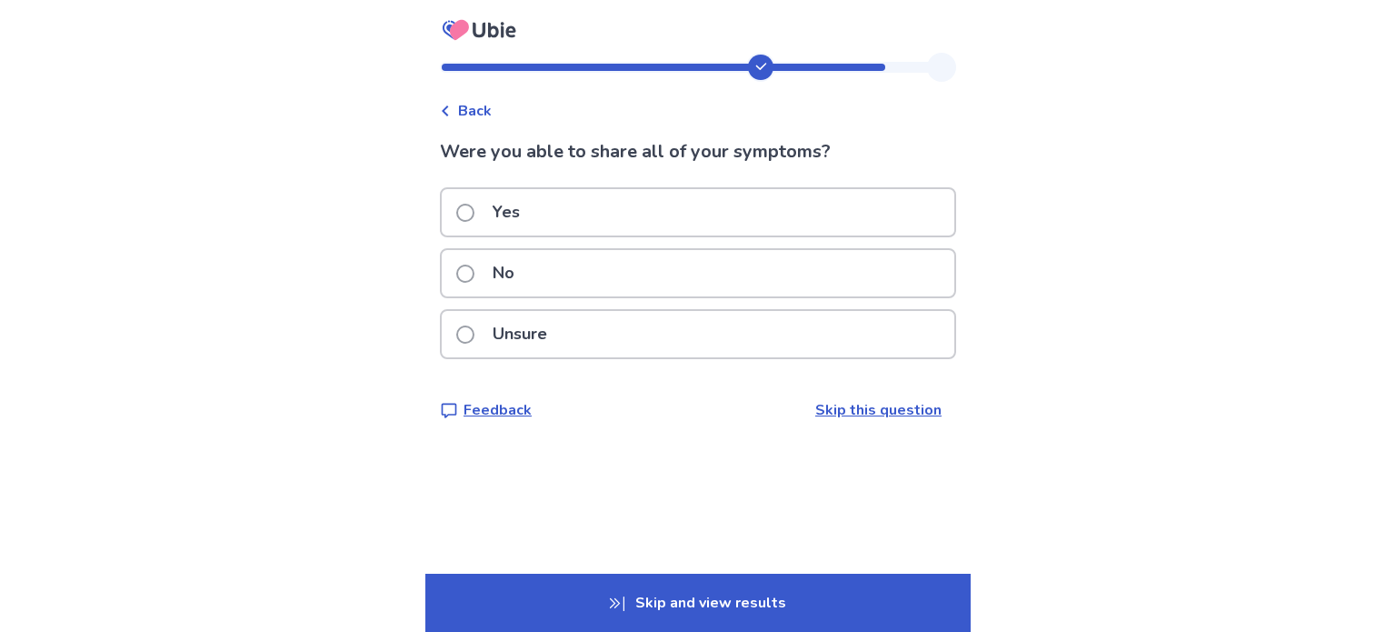
click at [497, 210] on p "Yes" at bounding box center [506, 212] width 49 height 46
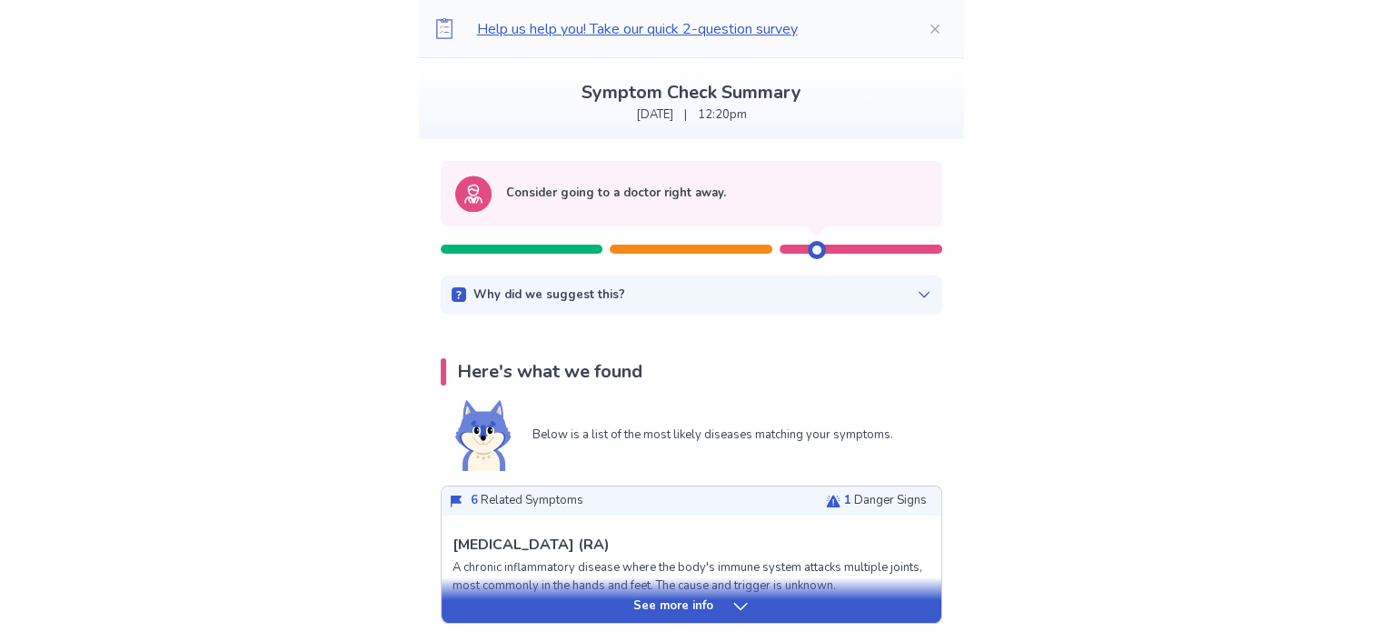
scroll to position [182, 0]
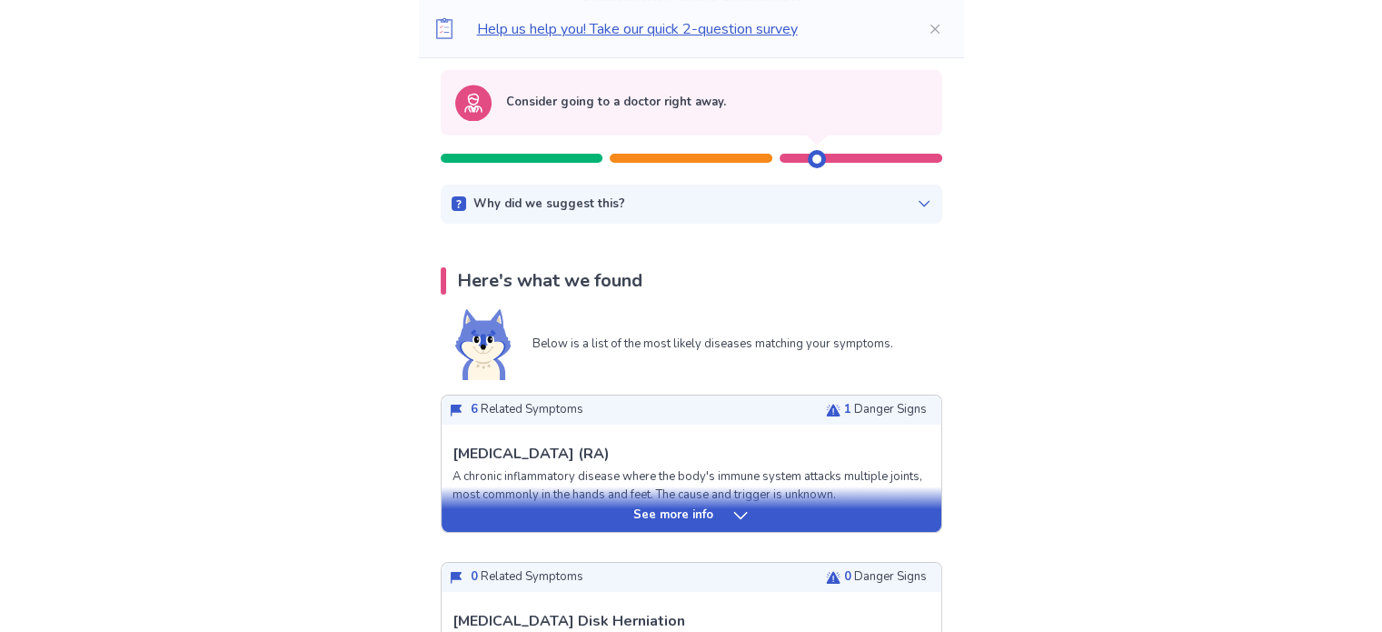
click at [687, 510] on p "See more info" at bounding box center [673, 515] width 80 height 18
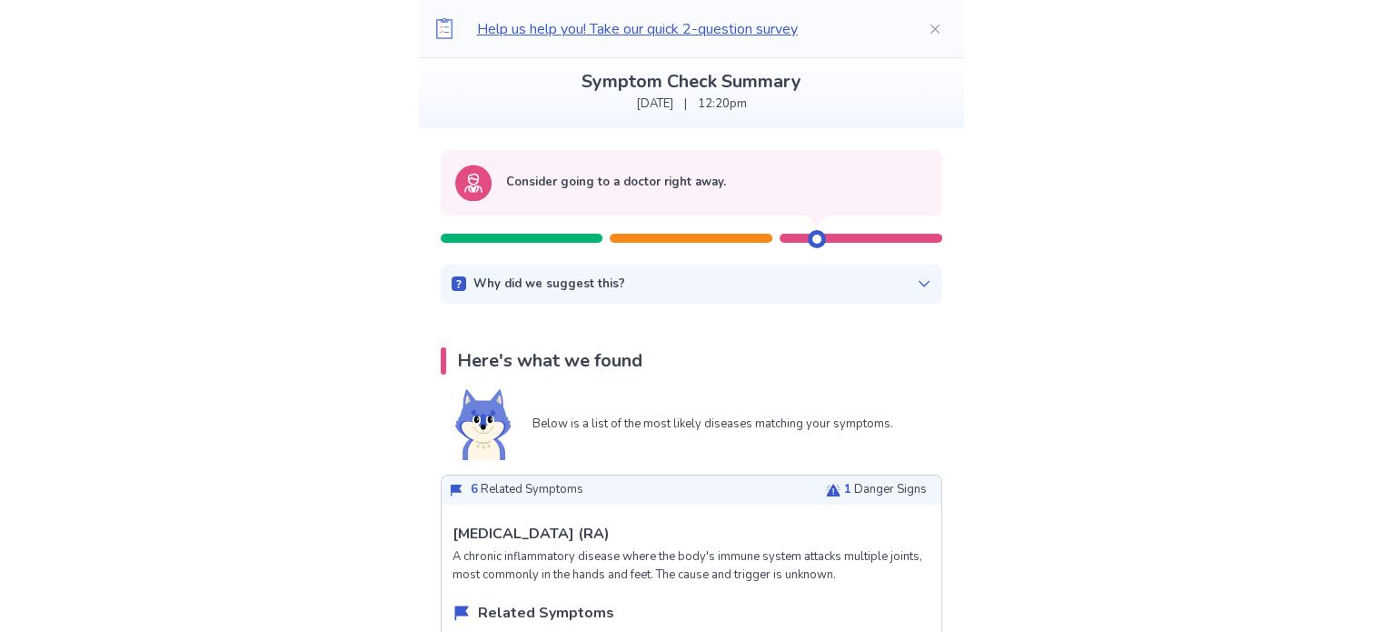
scroll to position [0, 0]
